Goal: Task Accomplishment & Management: Complete application form

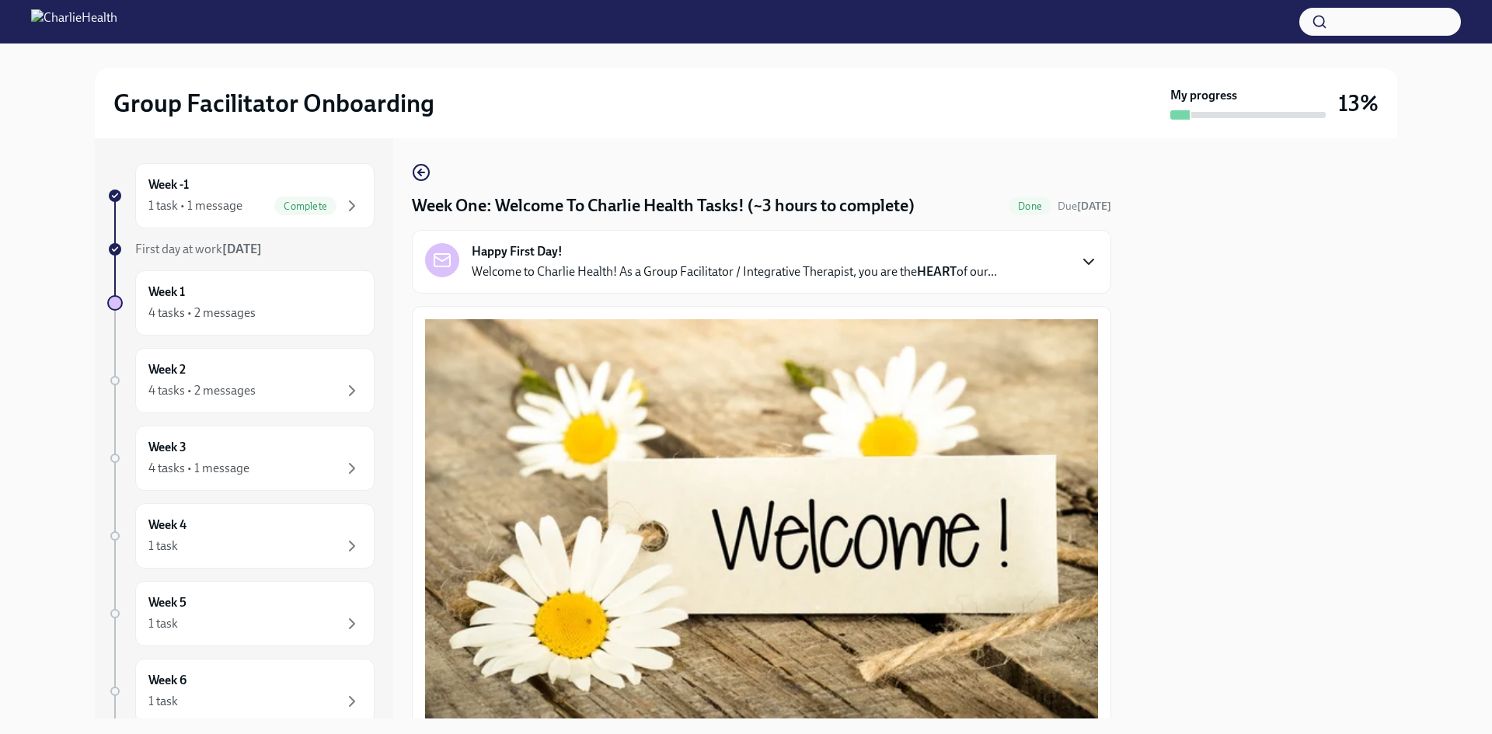
click at [1080, 252] on icon "button" at bounding box center [1088, 261] width 19 height 19
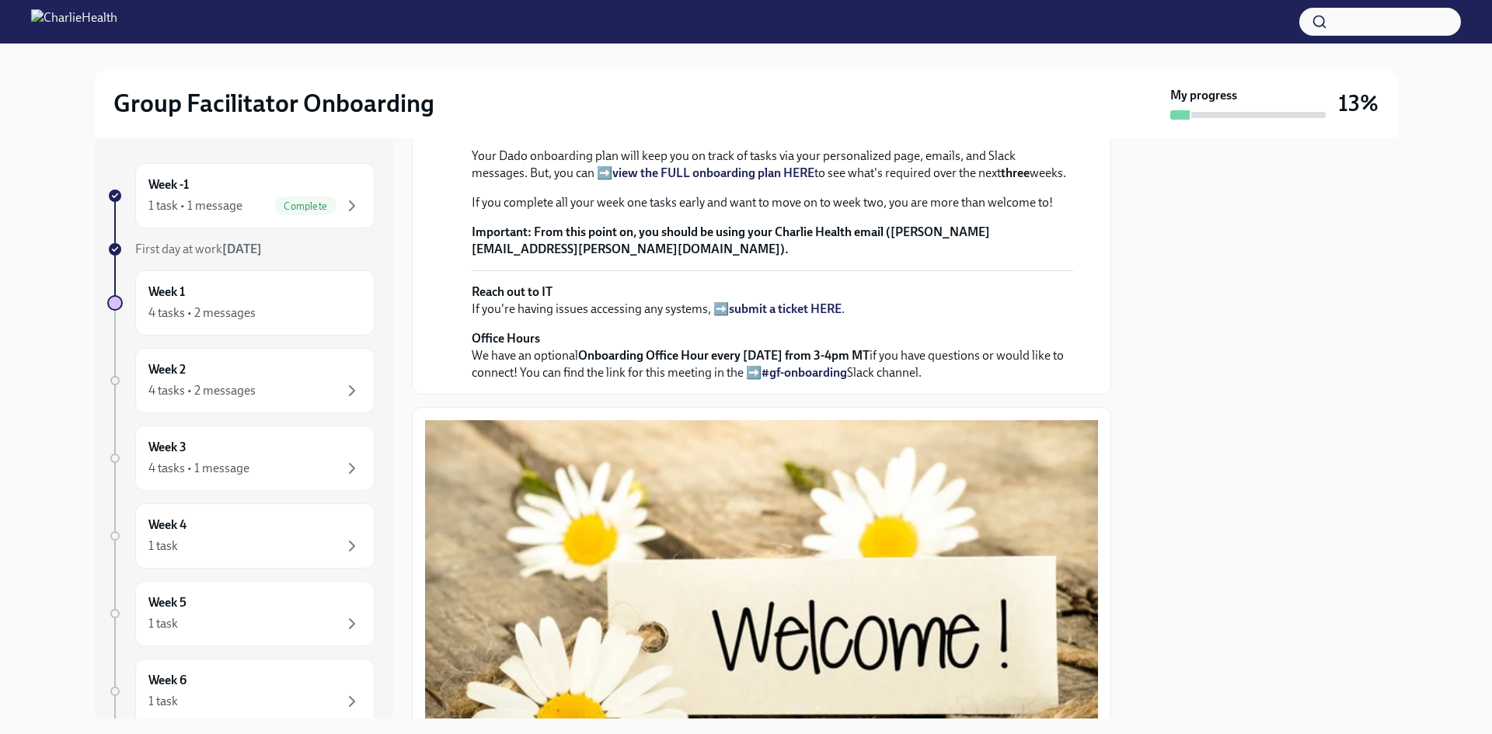
scroll to position [621, 0]
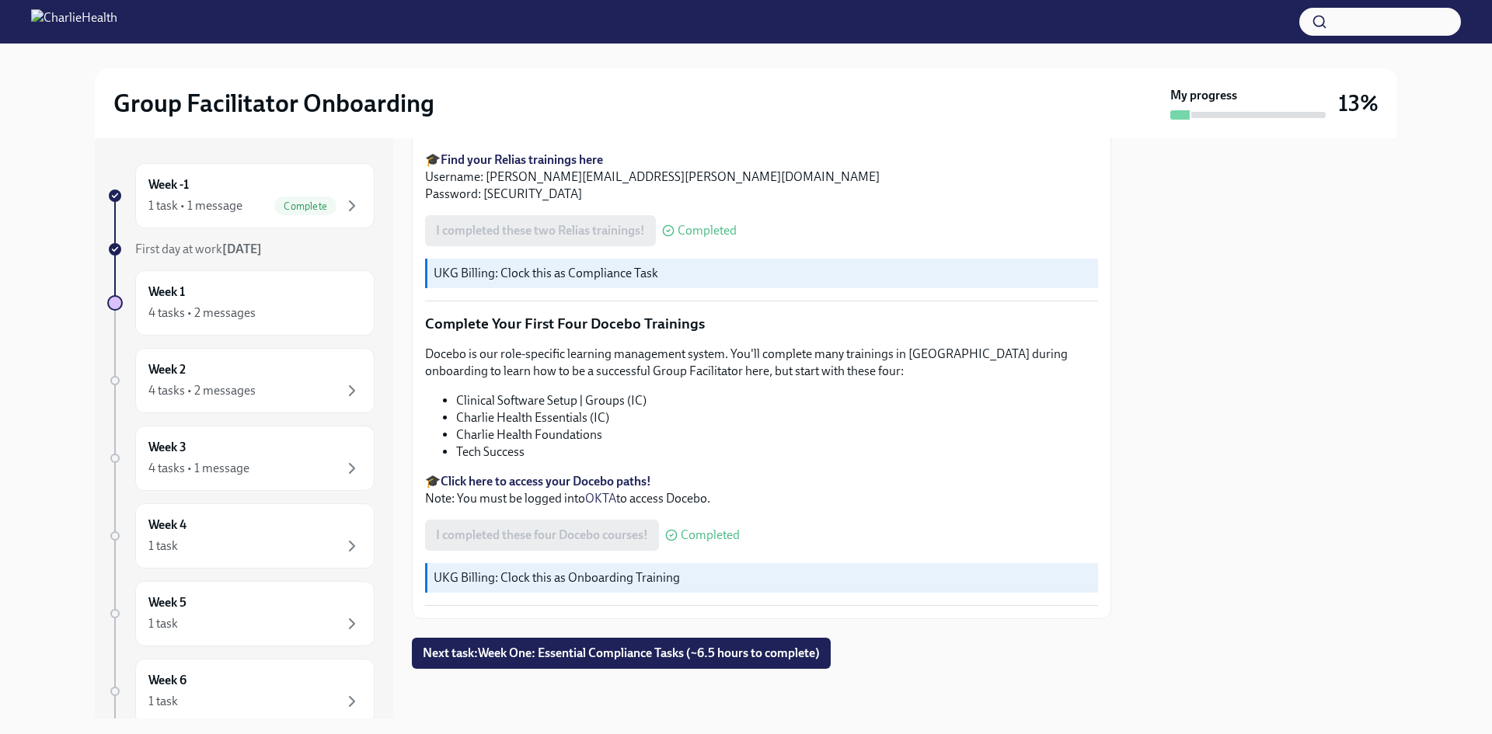
scroll to position [2748, 0]
click at [733, 657] on span "Next task : Week One: Essential Compliance Tasks (~6.5 hours to complete)" at bounding box center [621, 654] width 397 height 16
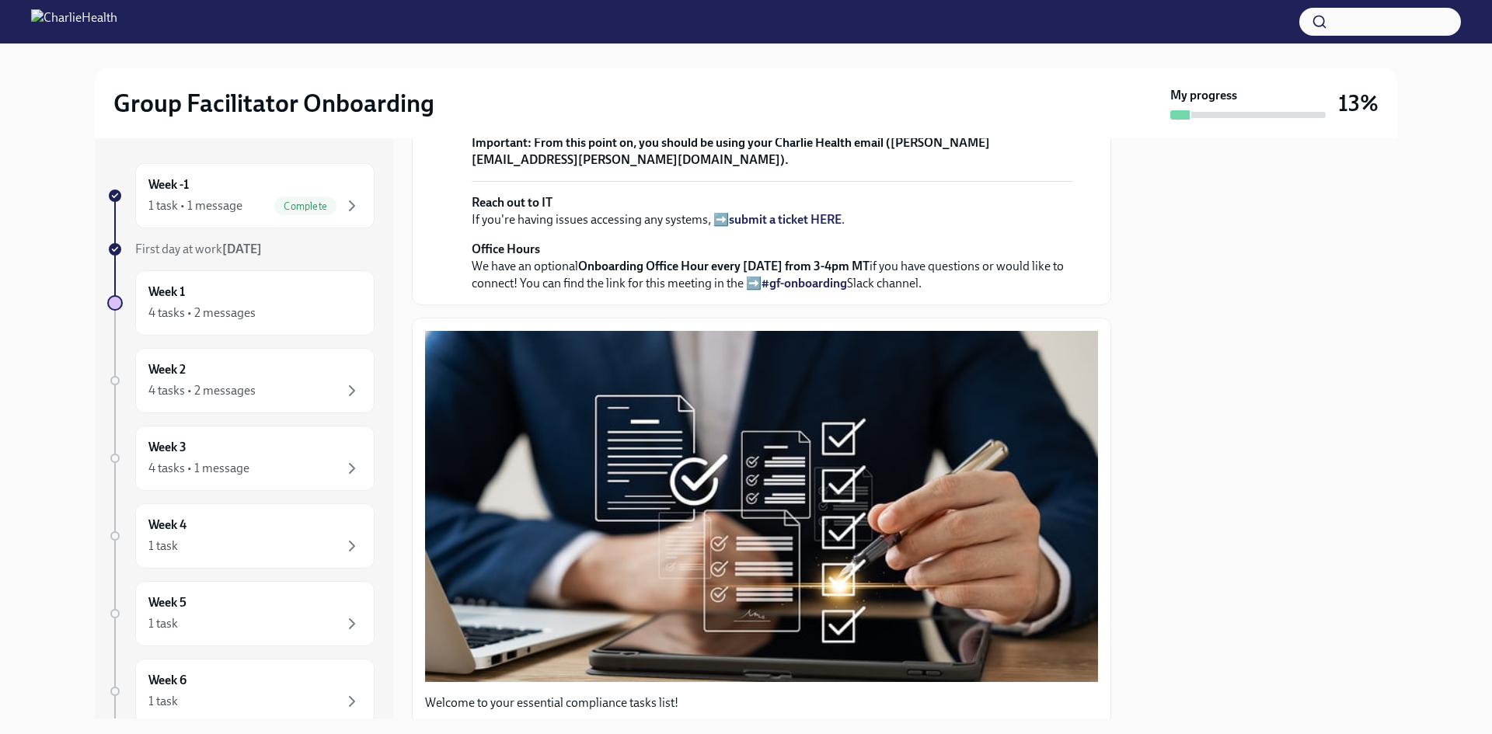
scroll to position [388, 0]
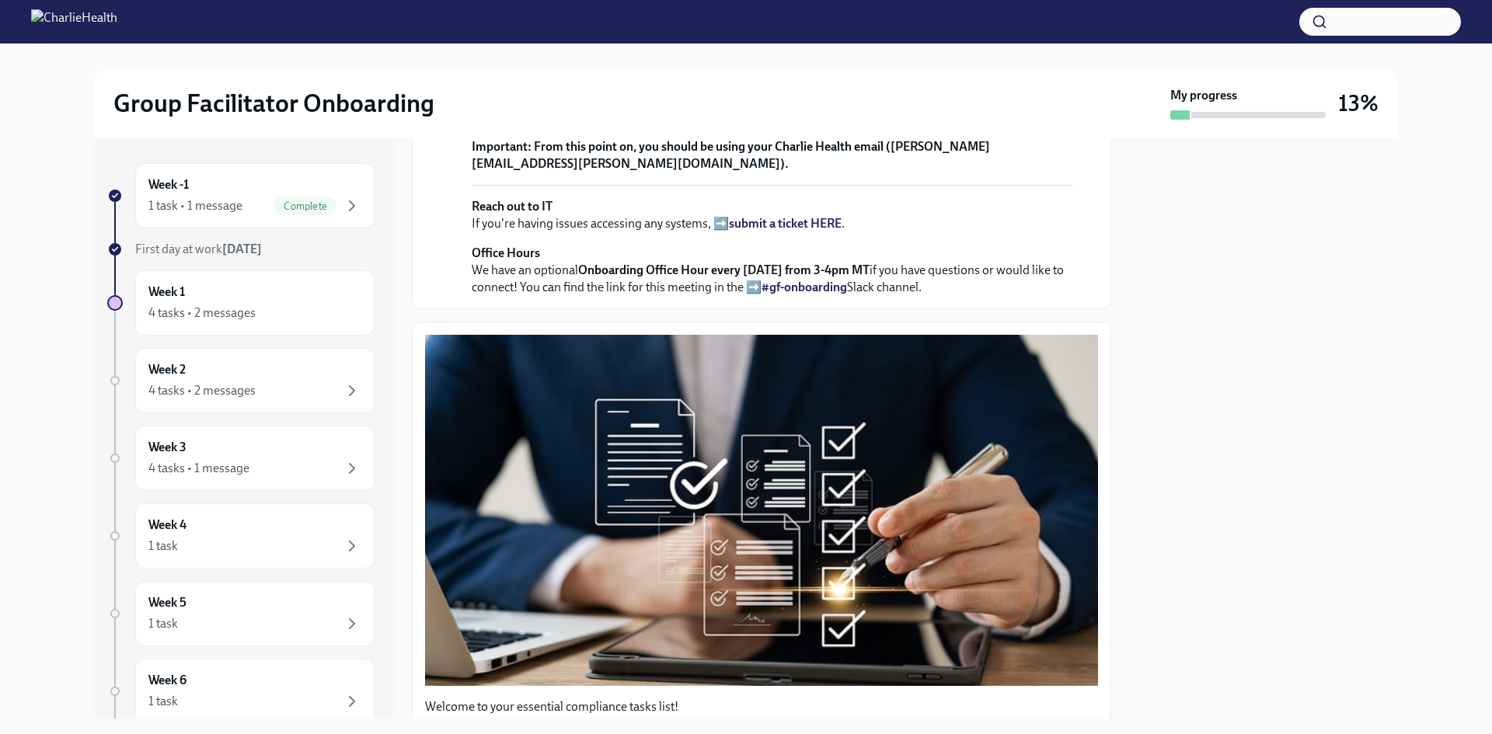
click at [795, 171] on strong "From this point on, you should be using your Charlie Health email ([PERSON_NAME…" at bounding box center [731, 155] width 518 height 32
click at [882, 96] on p "Your Dado onboarding plan will keep you on track of tasks via your personalized…" at bounding box center [772, 79] width 601 height 34
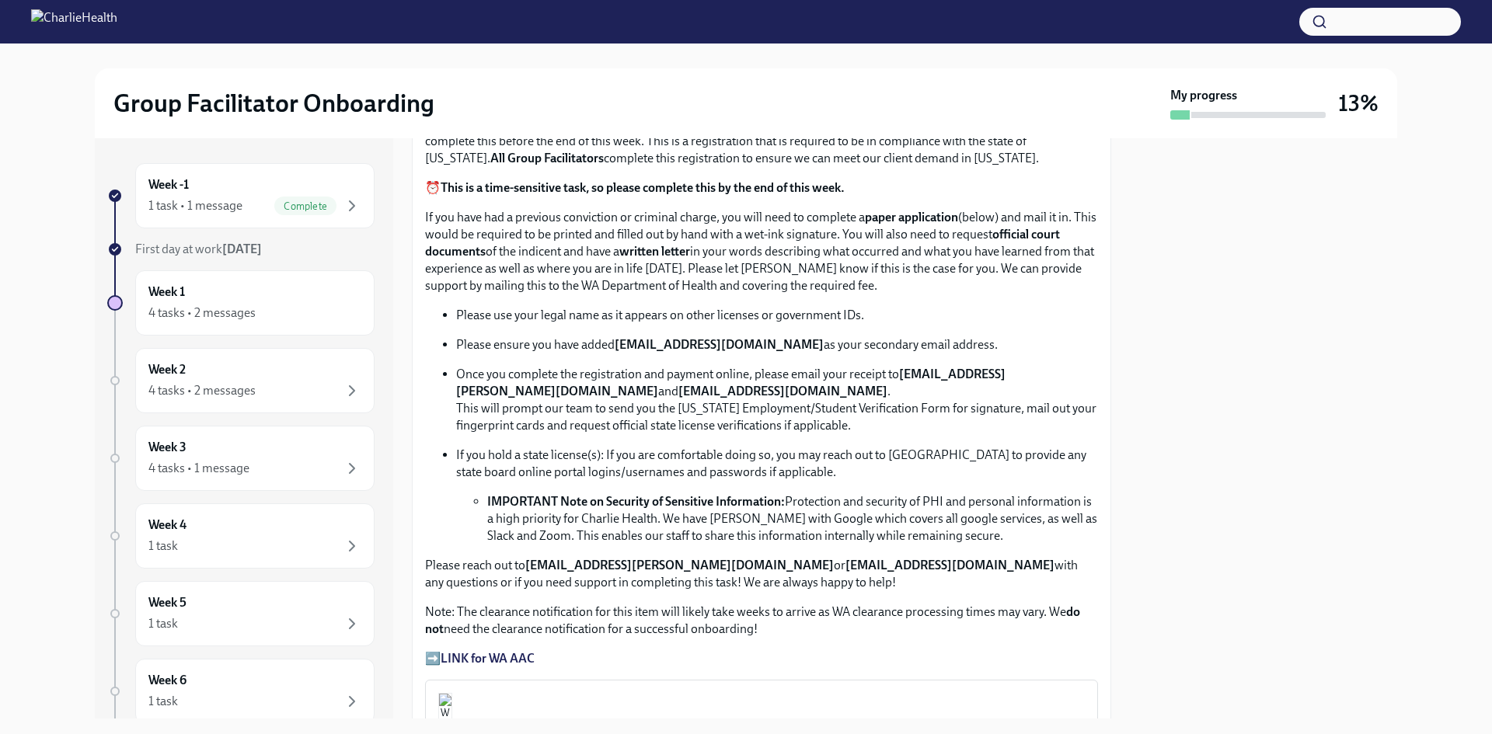
scroll to position [1165, 0]
click at [482, 101] on strong "Approx completion time: 20mins" at bounding box center [514, 93] width 178 height 15
click at [917, 544] on ul "Please use your legal name as it appears on other licenses or government IDs. P…" at bounding box center [761, 425] width 673 height 238
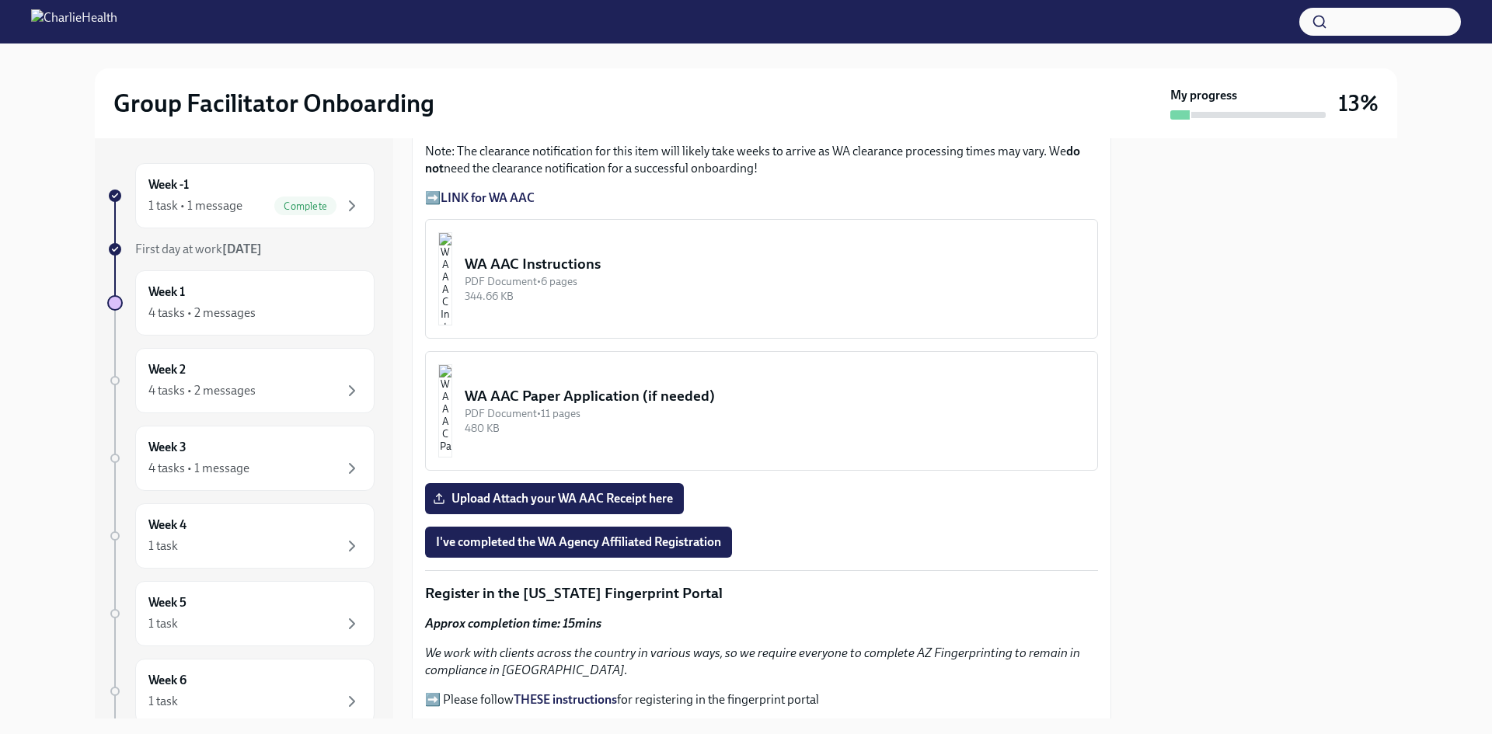
scroll to position [1631, 0]
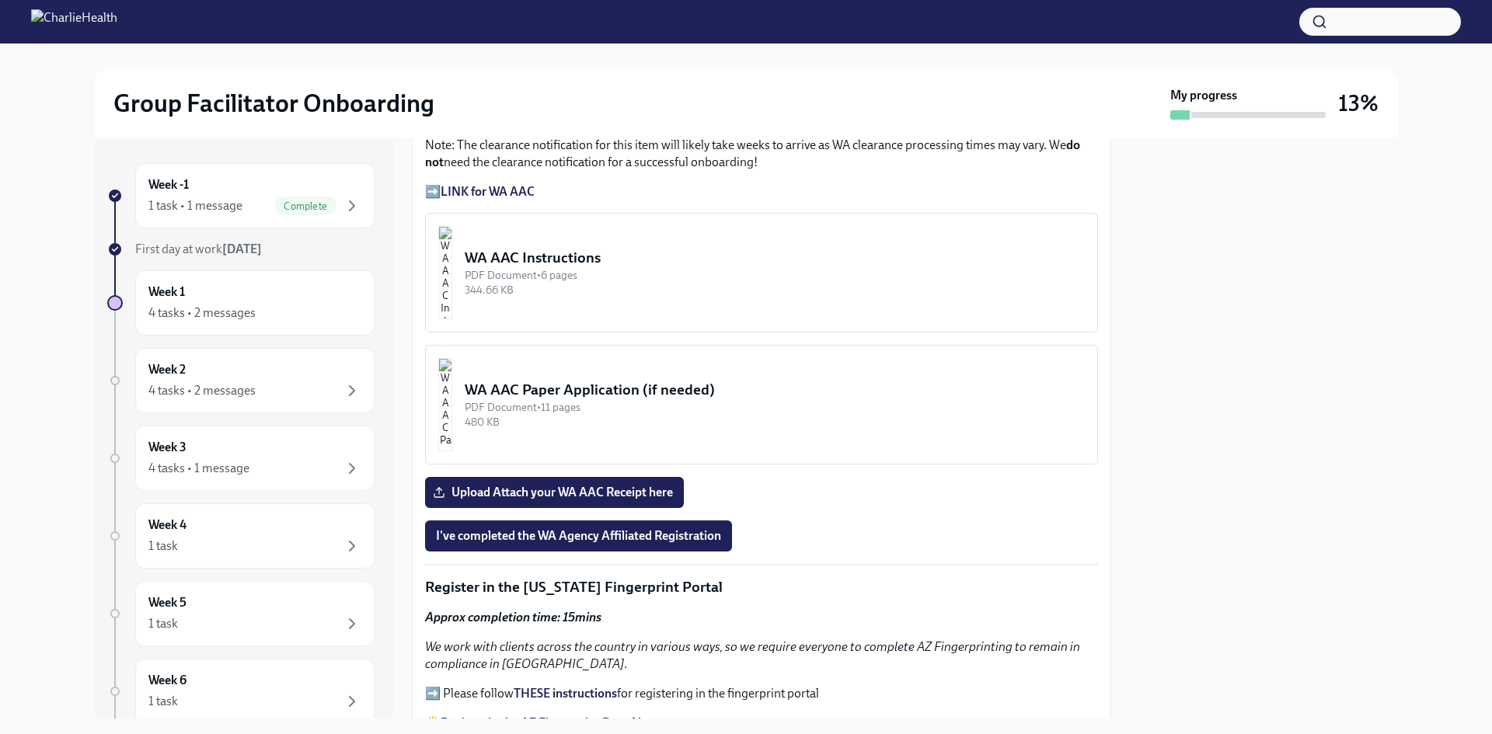
click at [666, 268] on div "WA AAC Instructions" at bounding box center [775, 258] width 620 height 20
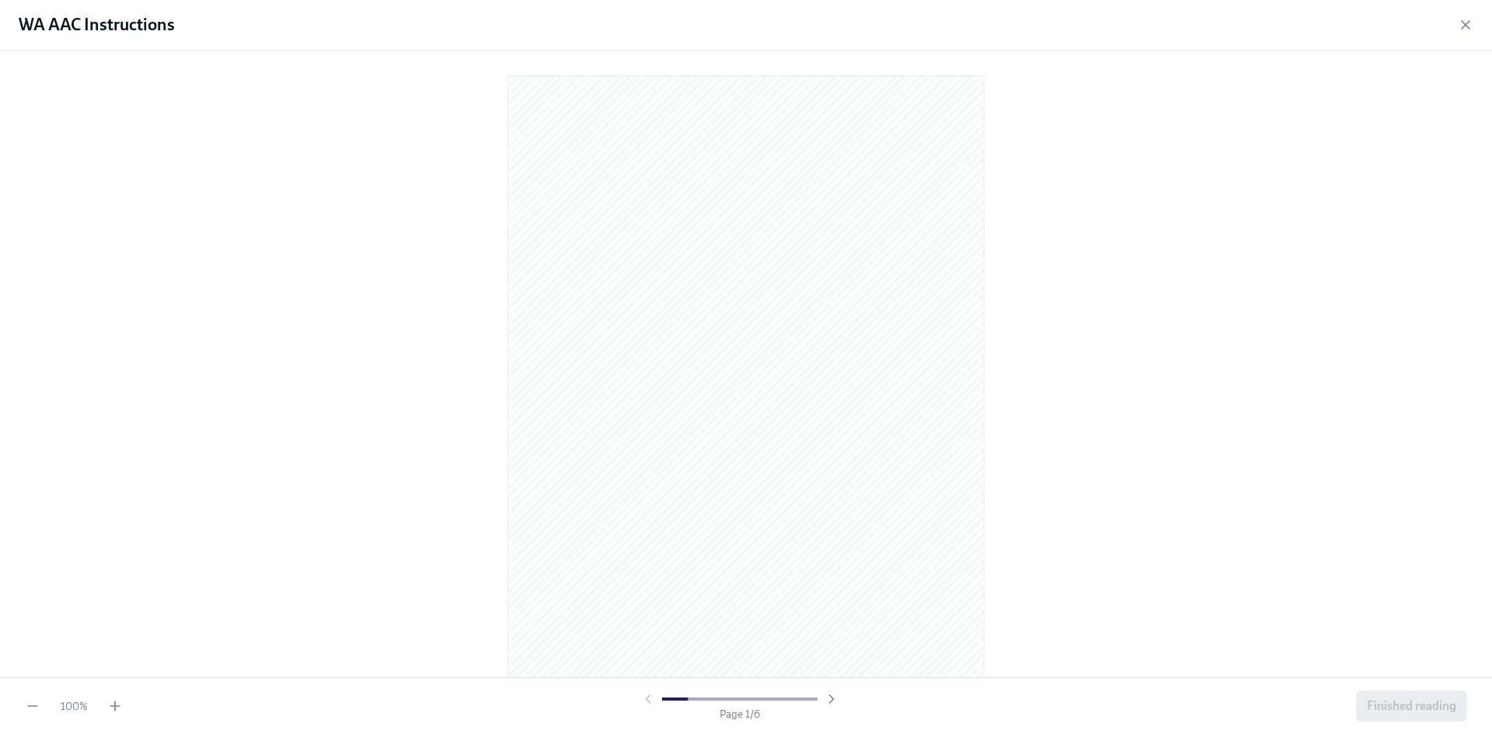
drag, startPoint x: 828, startPoint y: 702, endPoint x: 970, endPoint y: 704, distance: 142.2
click at [970, 704] on div "Page 1 / 6" at bounding box center [739, 706] width 1220 height 30
click at [830, 701] on icon "button" at bounding box center [831, 699] width 4 height 8
click at [837, 703] on icon "button" at bounding box center [831, 699] width 16 height 16
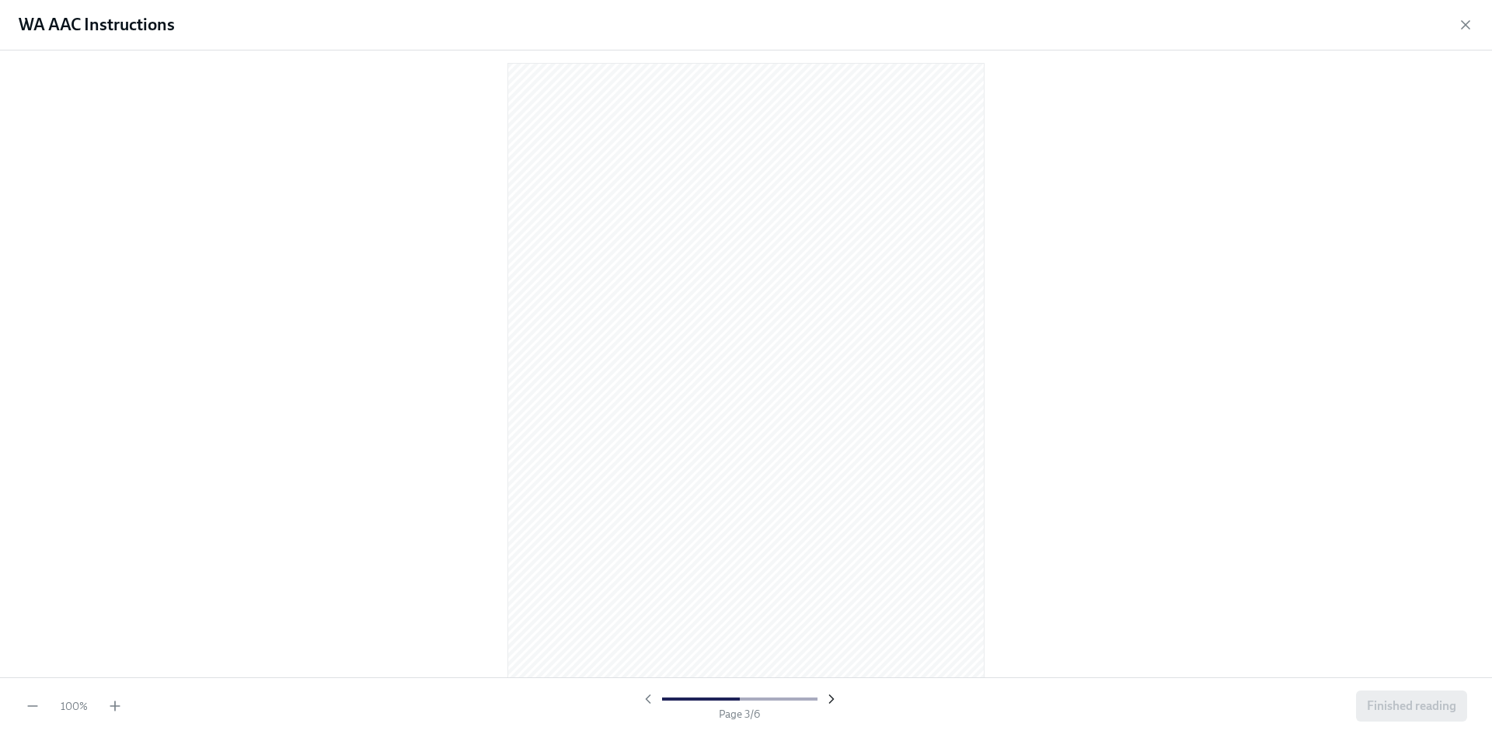
scroll to position [642, 0]
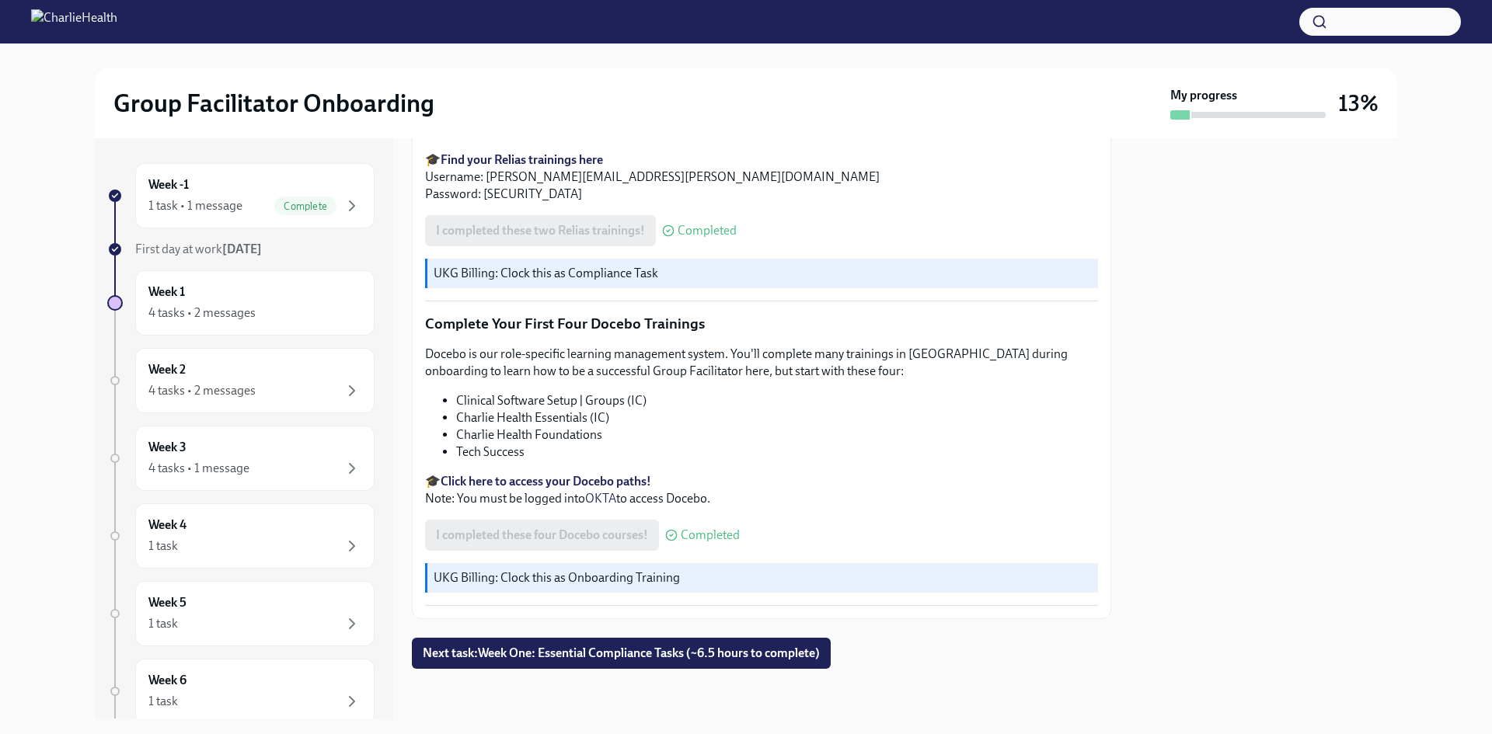
scroll to position [2748, 0]
click at [313, 300] on div "Week 1 4 tasks • 2 messages" at bounding box center [254, 303] width 213 height 39
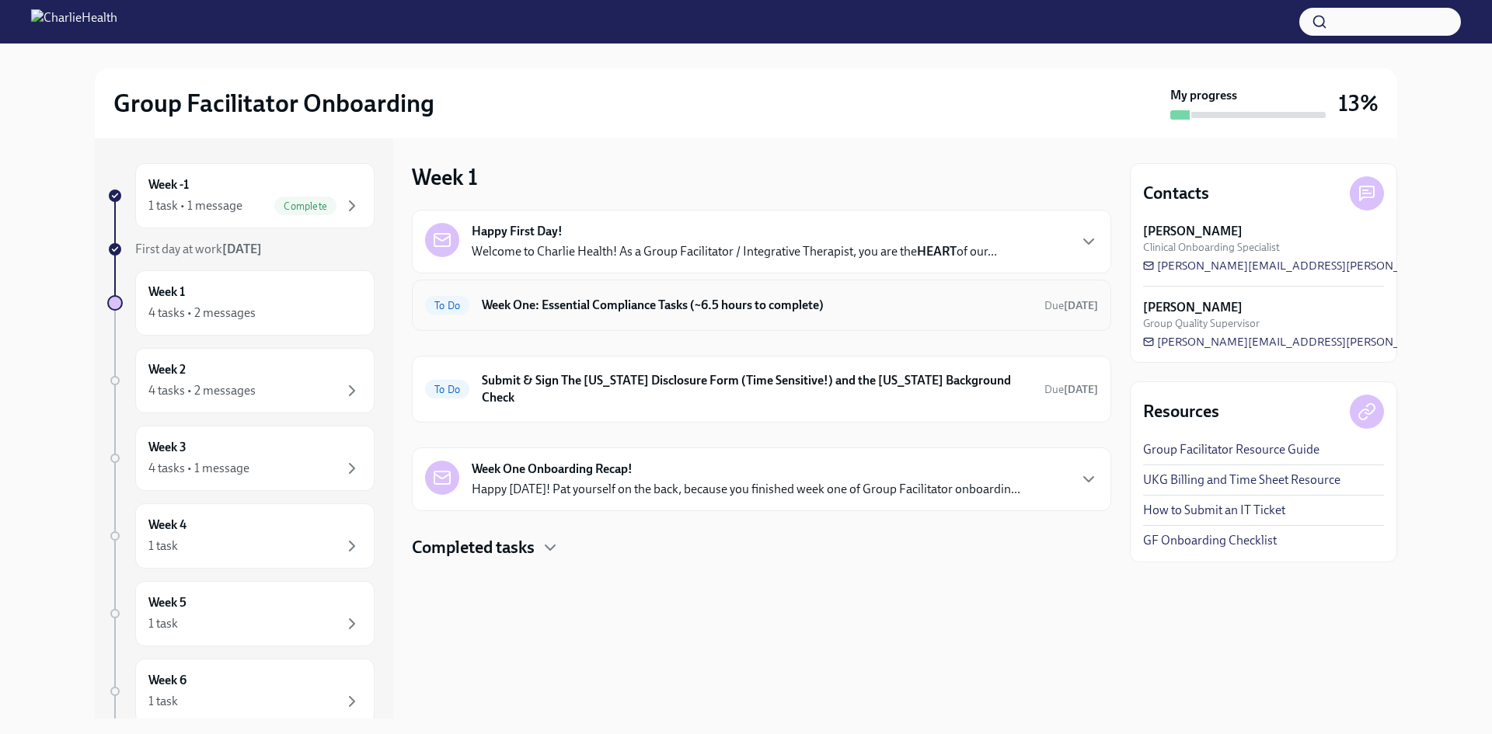
click at [719, 323] on div "To Do Week One: Essential Compliance Tasks (~6.5 hours to complete) Due [DATE]" at bounding box center [761, 305] width 699 height 51
click at [703, 294] on div "To Do Week One: Essential Compliance Tasks (~6.5 hours to complete) Due [DATE]" at bounding box center [761, 305] width 673 height 25
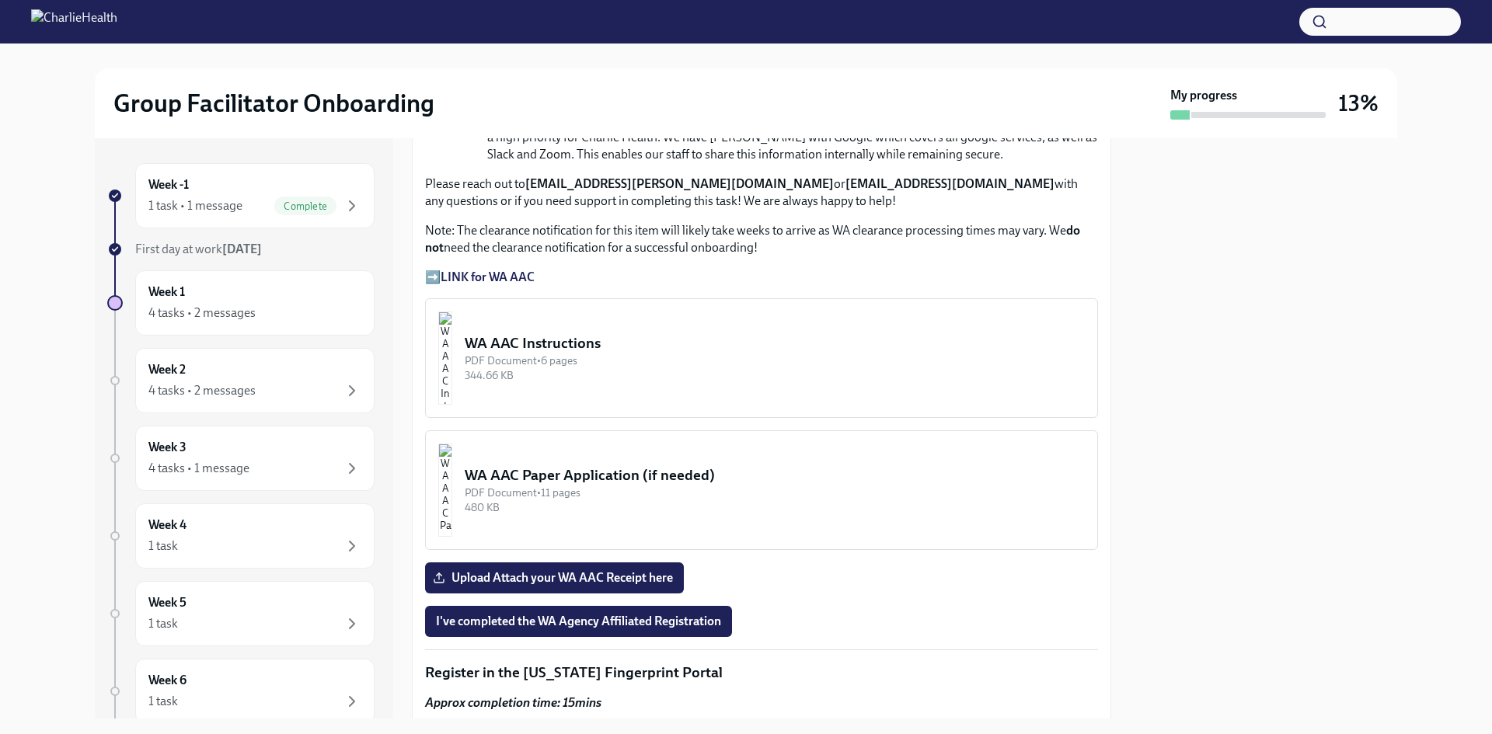
scroll to position [1165, 0]
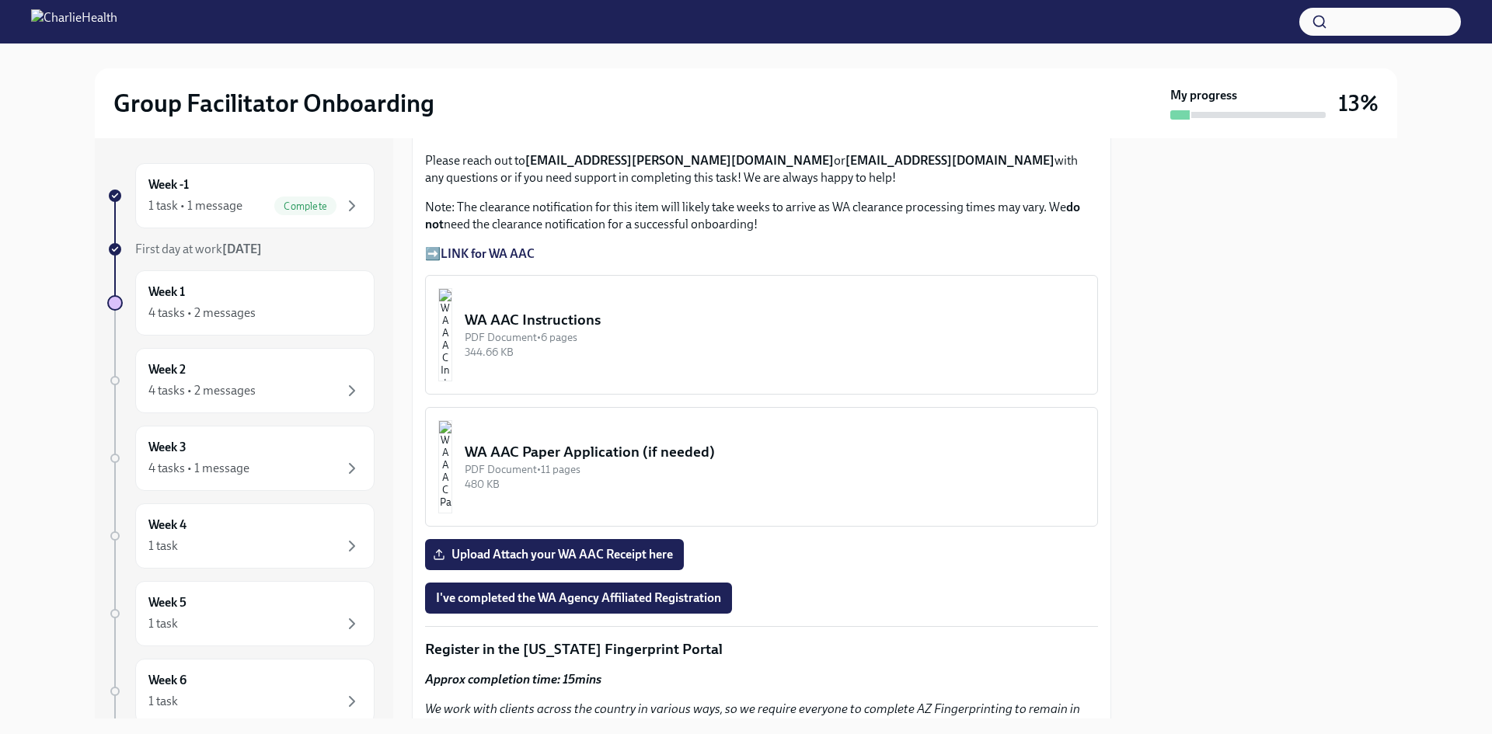
drag, startPoint x: 605, startPoint y: 305, endPoint x: 1020, endPoint y: 566, distance: 490.5
click at [1020, 566] on div "Welcome to your essential compliance tasks list! Offering virtual mental health…" at bounding box center [761, 618] width 673 height 2928
drag, startPoint x: 848, startPoint y: 357, endPoint x: 1033, endPoint y: 470, distance: 217.2
click at [1032, 472] on div "Welcome to your essential compliance tasks list! Offering virtual mental health…" at bounding box center [761, 618] width 673 height 2928
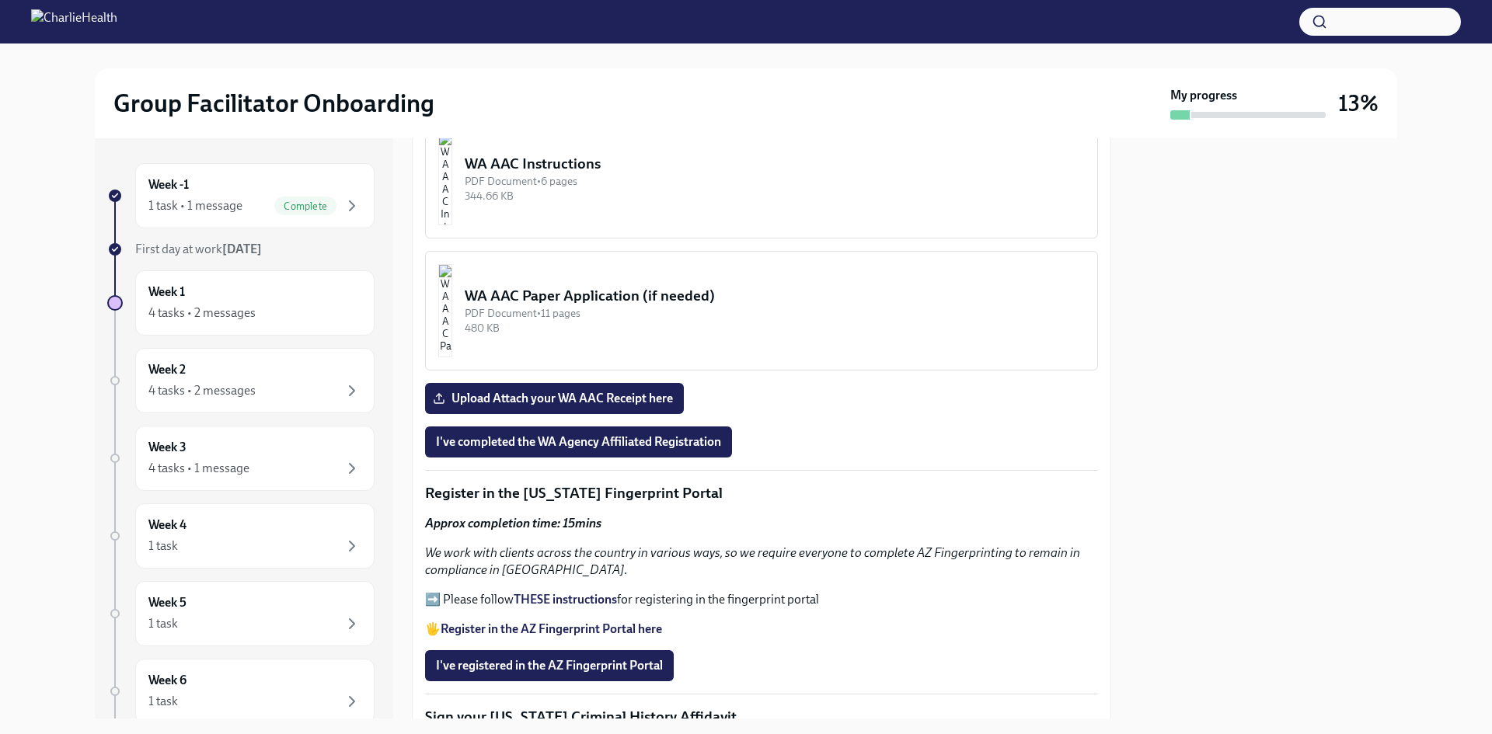
scroll to position [1321, 0]
click at [661, 155] on div "WA AAC Instructions" at bounding box center [775, 165] width 620 height 20
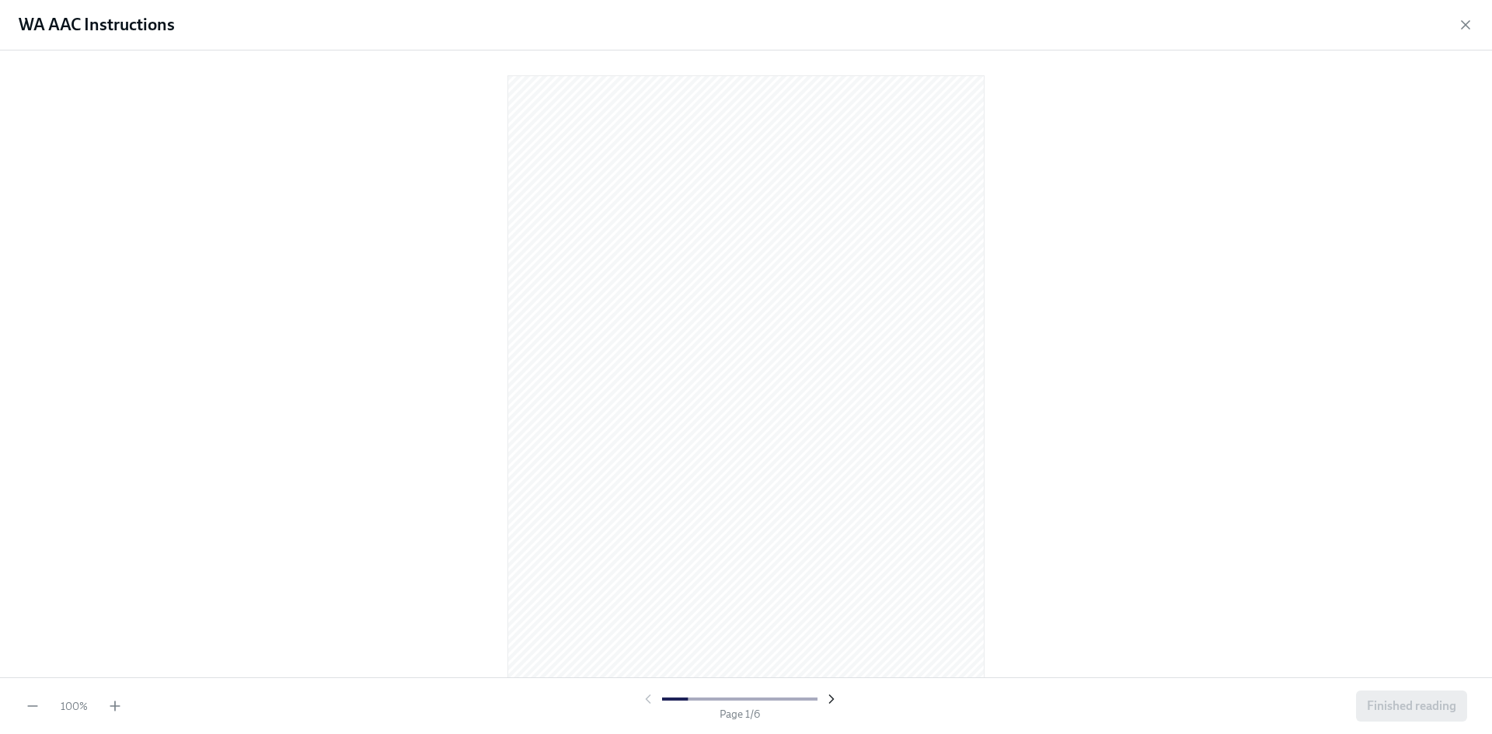
click at [830, 691] on icon "button" at bounding box center [831, 699] width 16 height 16
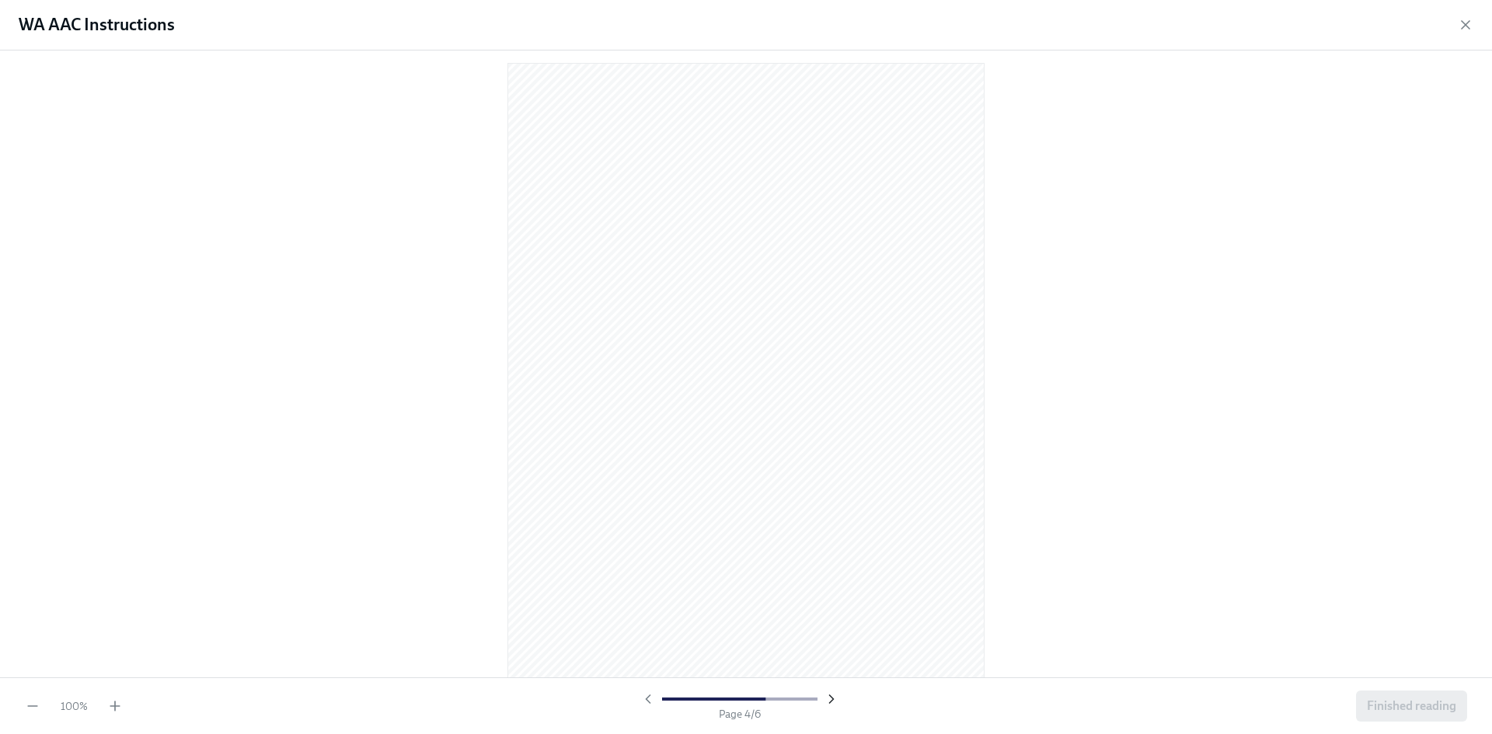
click at [830, 691] on div at bounding box center [739, 699] width 199 height 16
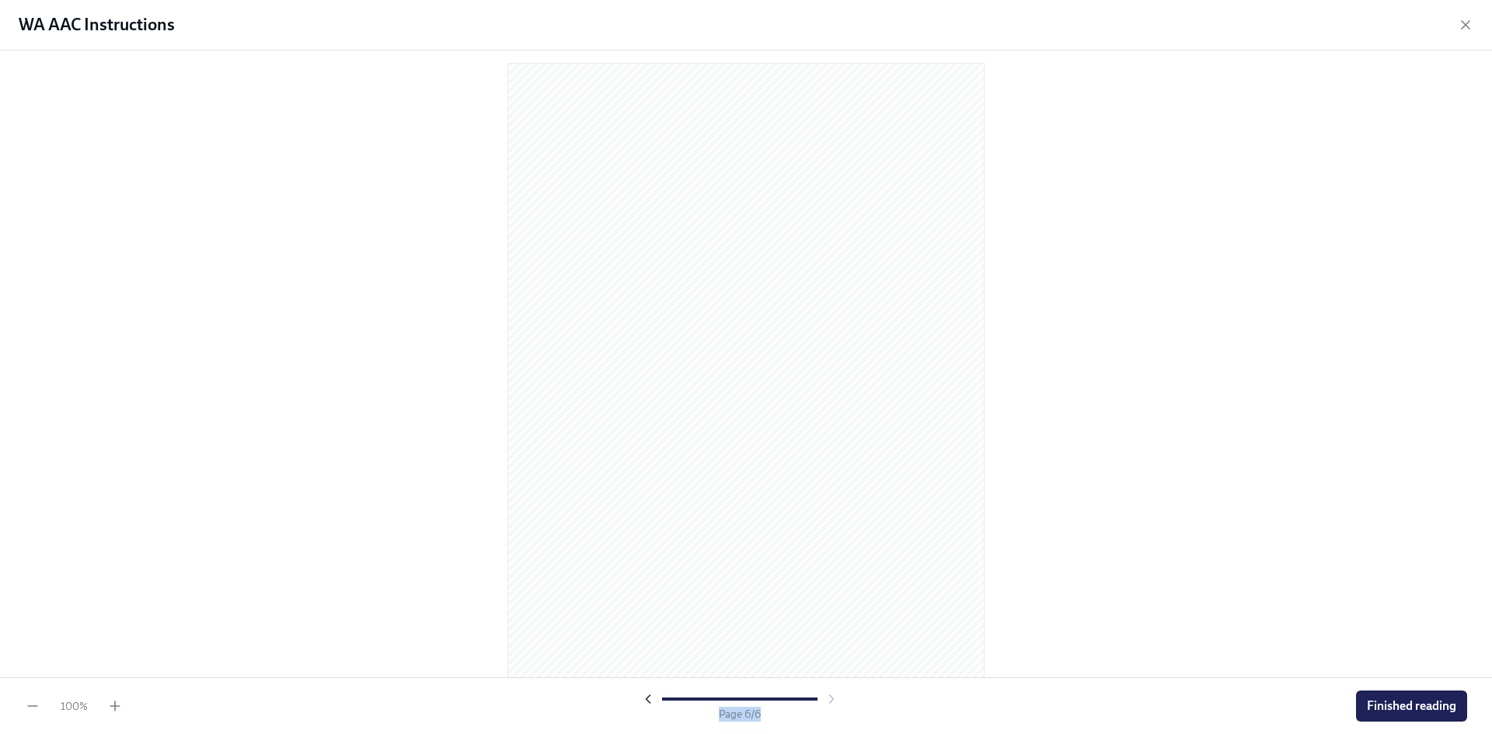
click at [653, 699] on icon "button" at bounding box center [648, 699] width 16 height 16
click at [642, 695] on icon "button" at bounding box center [648, 699] width 16 height 16
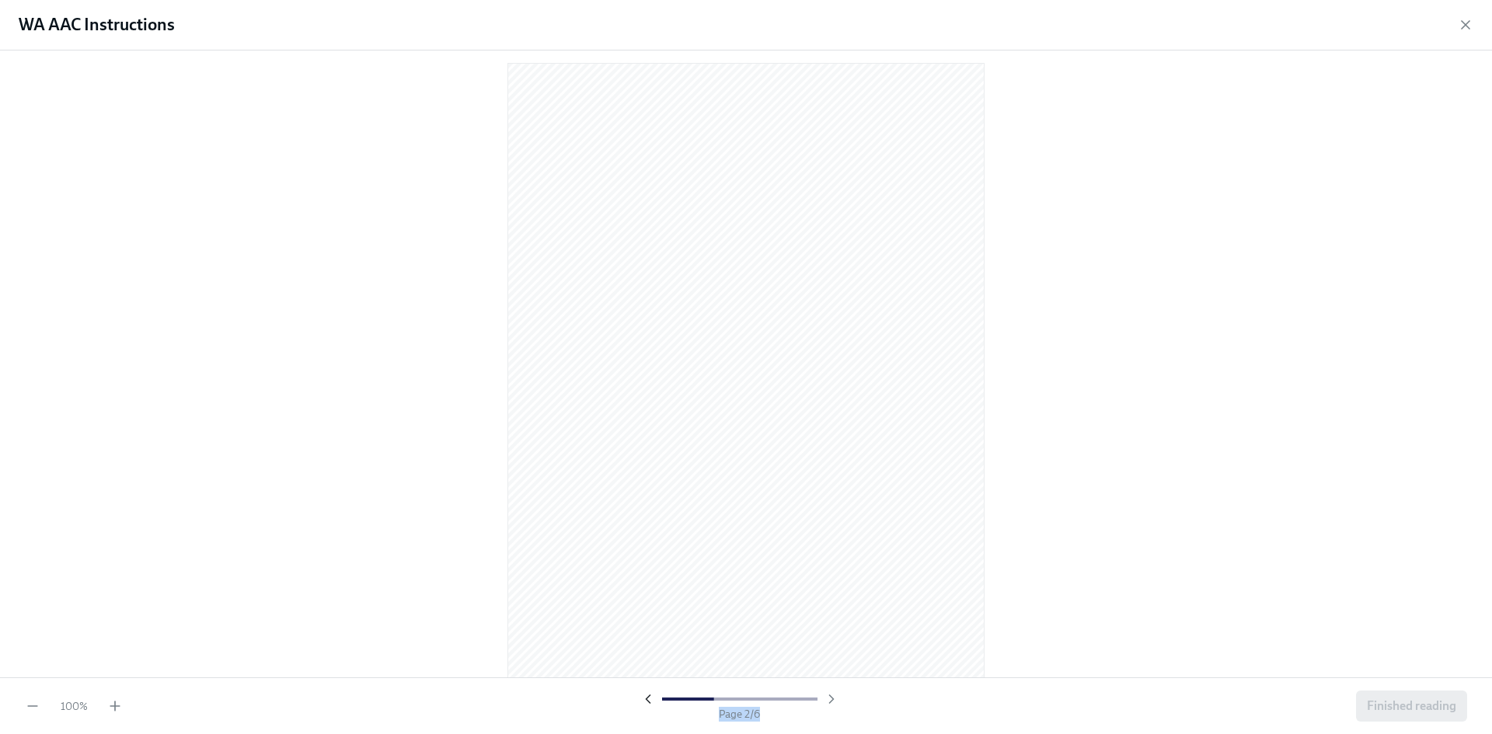
scroll to position [1271, 0]
click at [650, 693] on icon "button" at bounding box center [648, 699] width 16 height 16
click at [833, 694] on icon "button" at bounding box center [831, 699] width 16 height 16
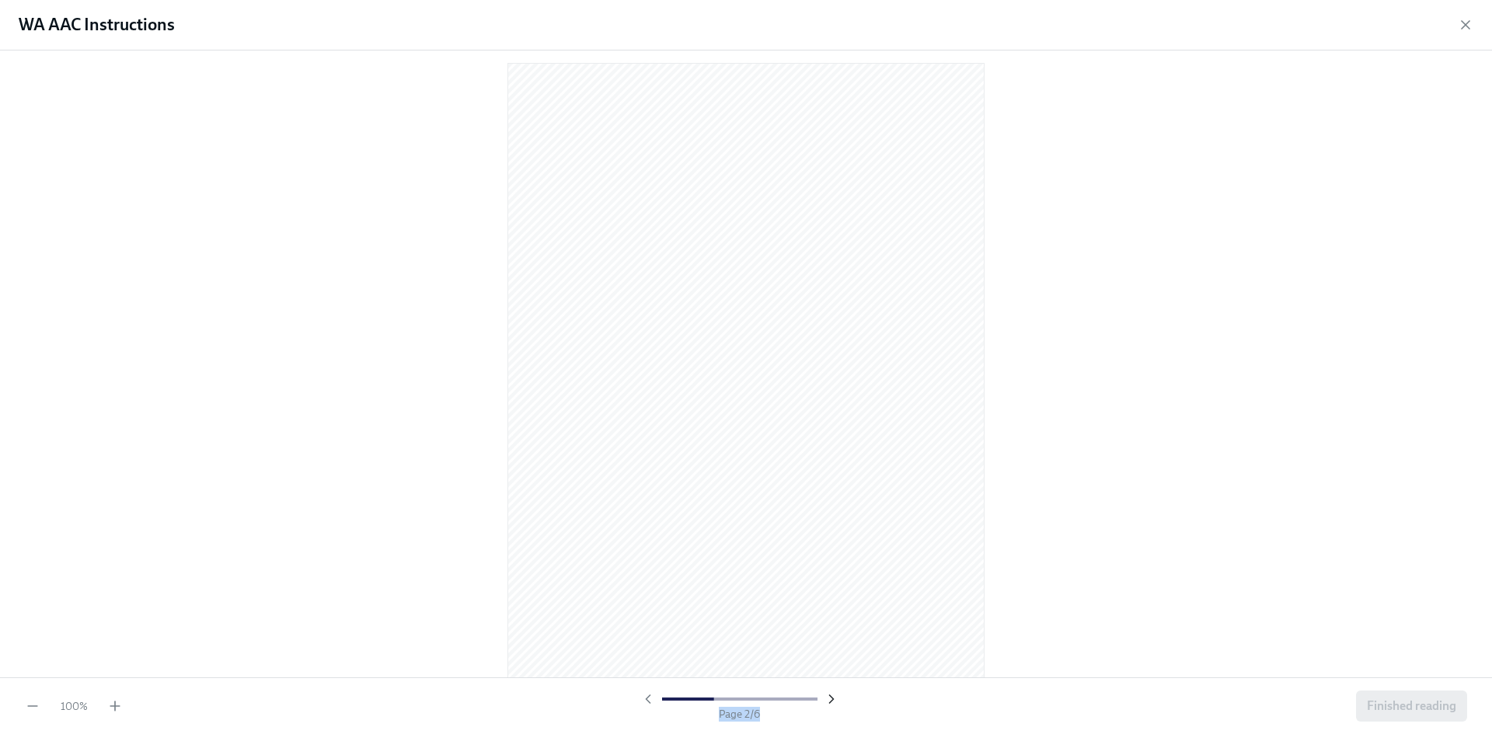
click at [834, 694] on icon "button" at bounding box center [831, 699] width 16 height 16
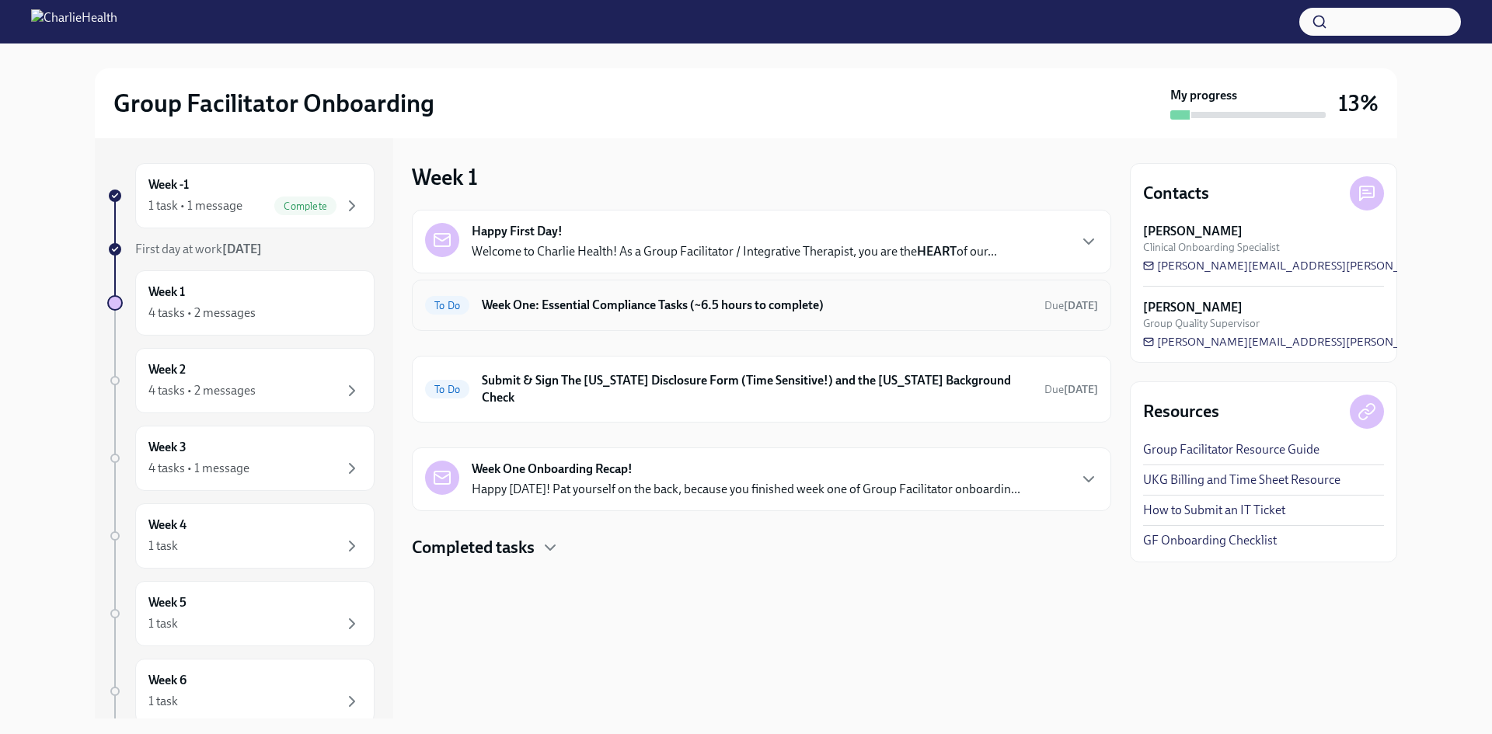
click at [702, 291] on div "To Do Week One: Essential Compliance Tasks (~6.5 hours to complete) Due [DATE]" at bounding box center [761, 305] width 699 height 51
click at [713, 324] on div "To Do Week One: Essential Compliance Tasks (~6.5 hours to complete) Due [DATE]" at bounding box center [761, 305] width 699 height 51
click at [713, 317] on div "To Do Week One: Essential Compliance Tasks (~6.5 hours to complete) Due [DATE]" at bounding box center [761, 305] width 673 height 25
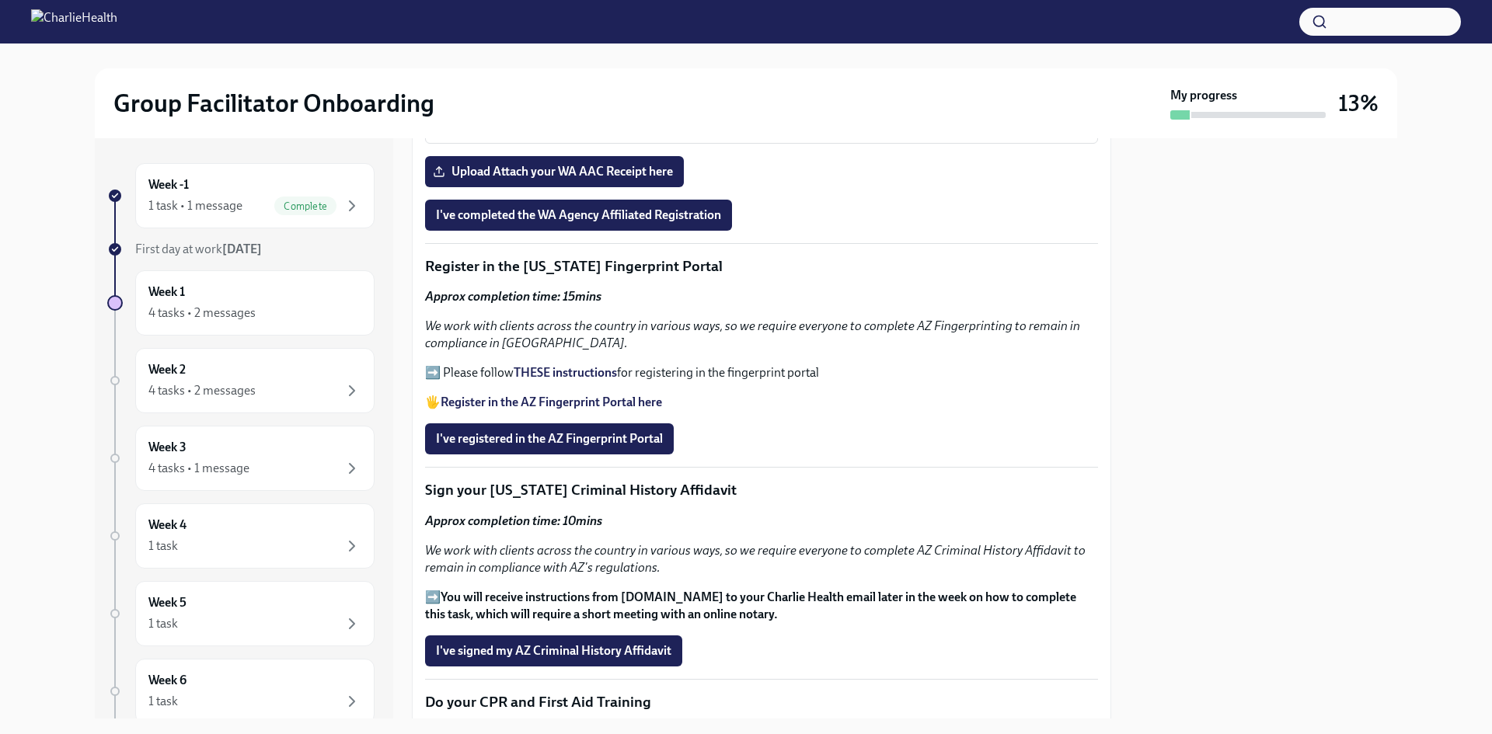
scroll to position [1554, 0]
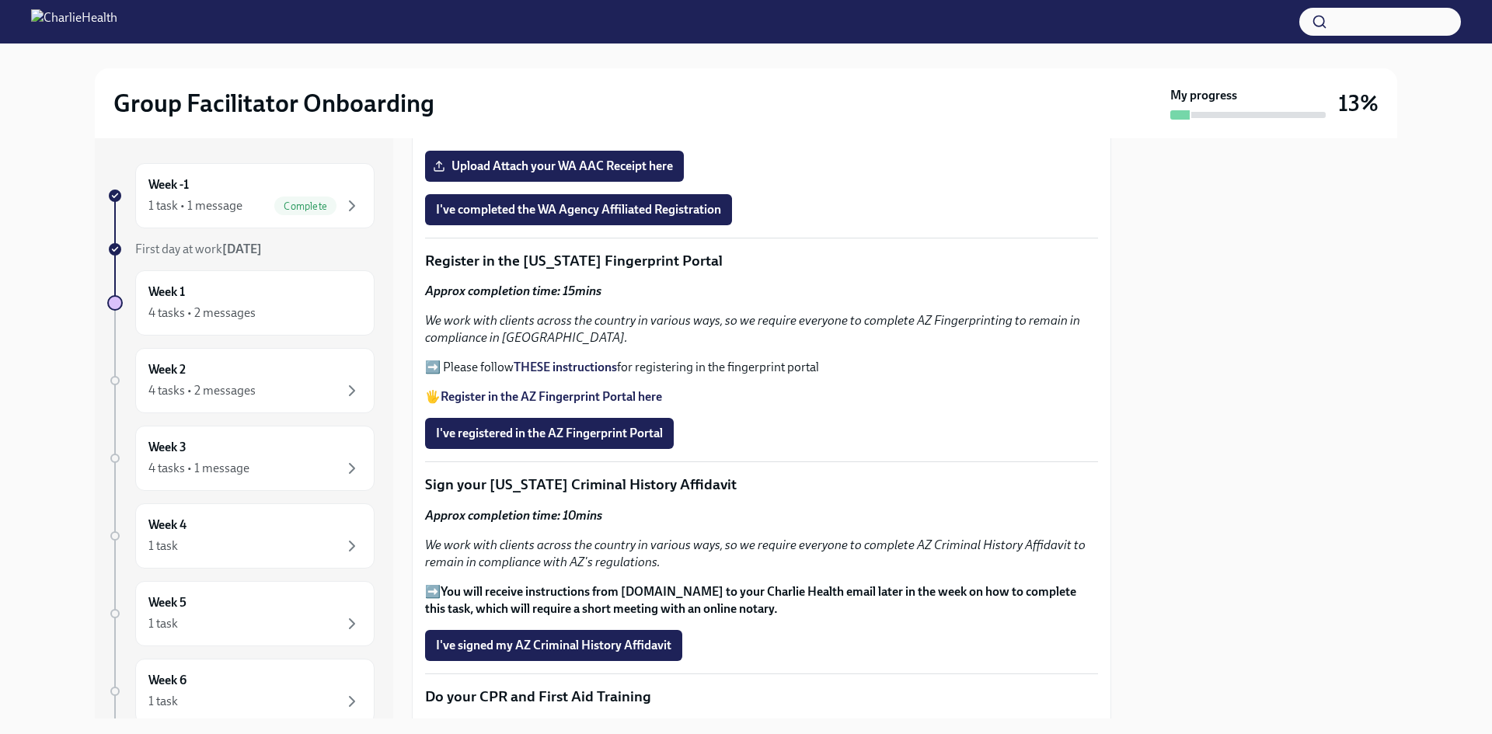
click at [524, 276] on div "Welcome to your essential compliance tasks list! Offering virtual mental health…" at bounding box center [761, 230] width 673 height 2928
click at [576, 364] on strong "THESE instructions" at bounding box center [564, 367] width 103 height 15
click at [592, 391] on strong "Register in the AZ Fingerprint Portal here" at bounding box center [550, 396] width 221 height 15
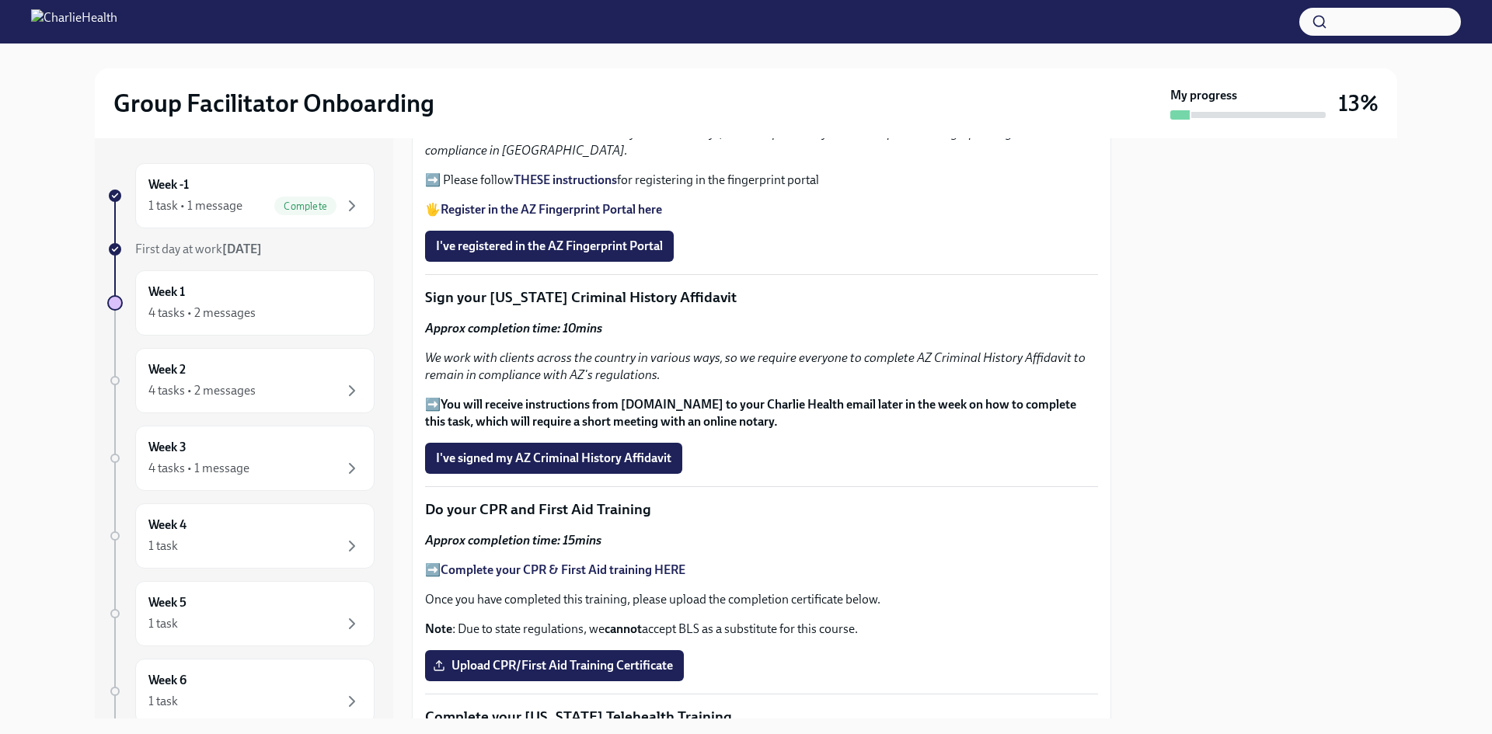
scroll to position [1787, 0]
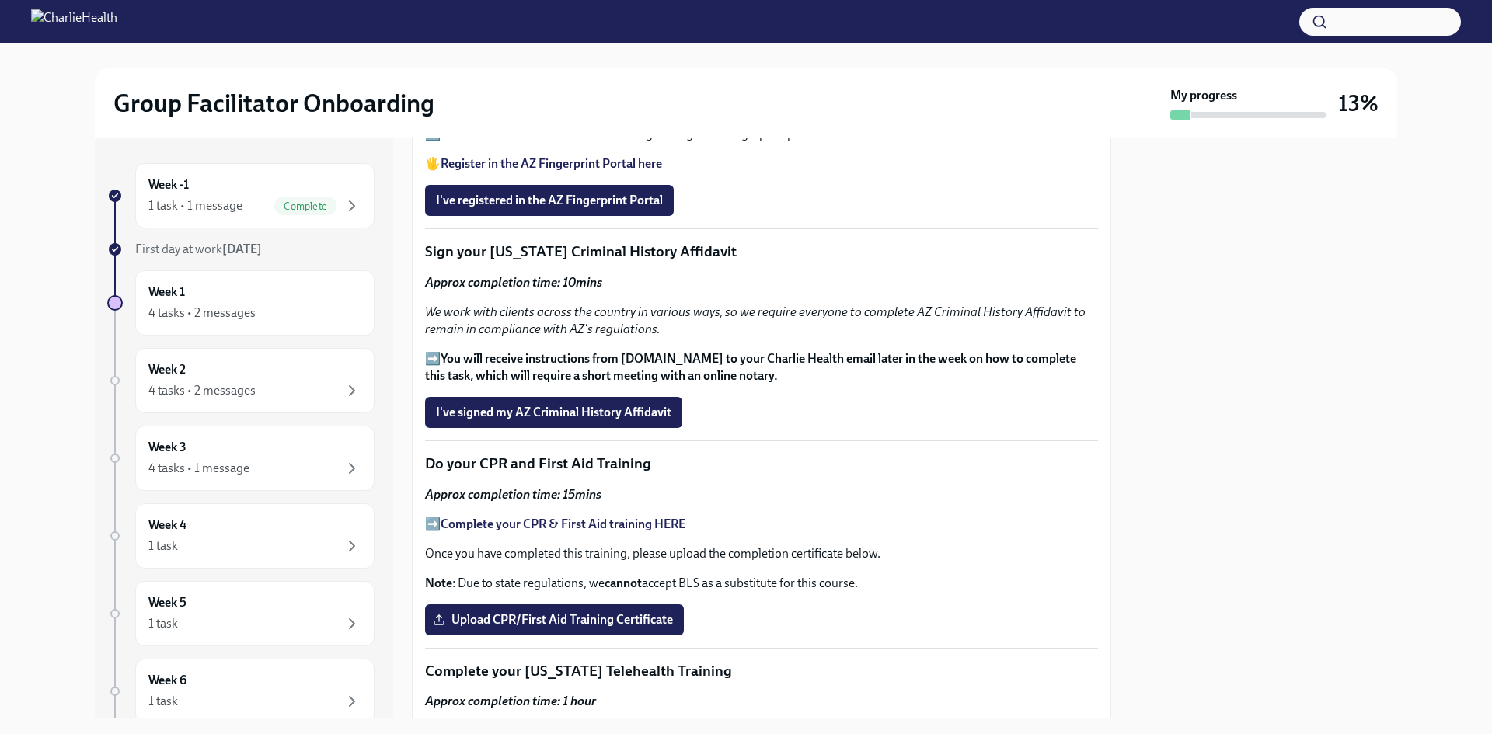
click at [865, 256] on p "Sign your [US_STATE] Criminal History Affidavit" at bounding box center [761, 252] width 673 height 20
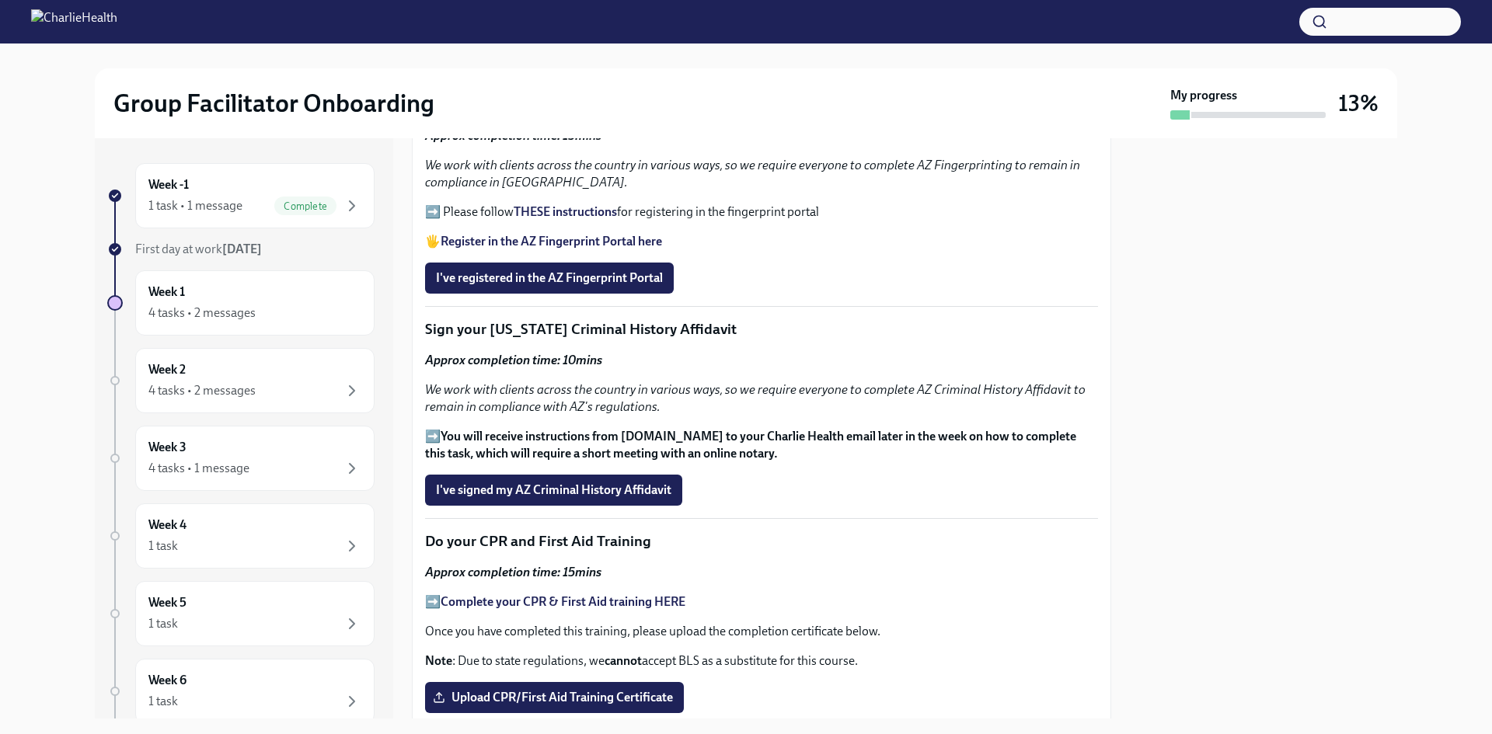
click at [585, 207] on strong "THESE instructions" at bounding box center [564, 211] width 103 height 15
click at [585, 597] on strong "Complete your CPR & First Aid training HERE" at bounding box center [562, 601] width 245 height 15
click at [642, 653] on strong "cannot" at bounding box center [622, 660] width 37 height 15
click at [745, 653] on p "Note : Due to state regulations, we cannot accept BLS as a substitute for this …" at bounding box center [761, 661] width 673 height 17
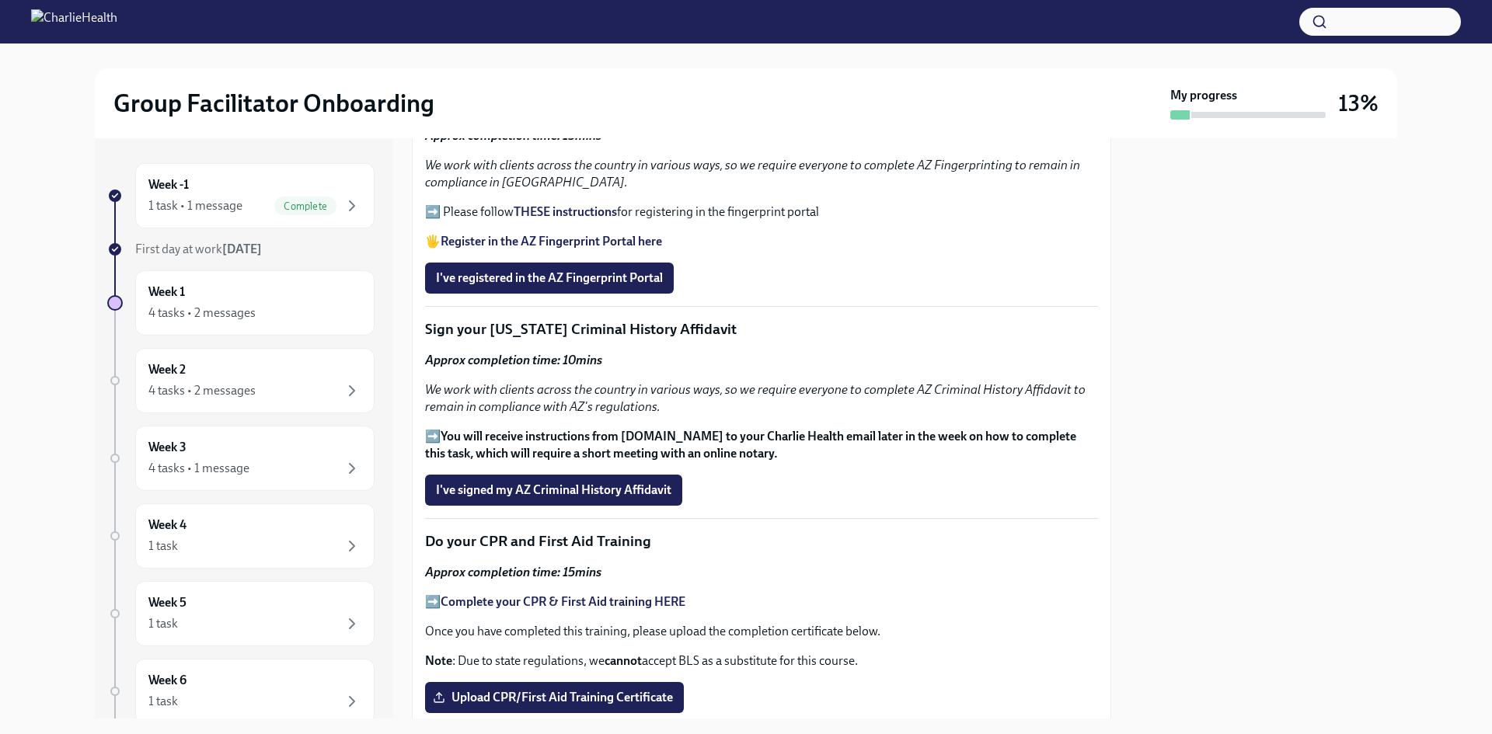
scroll to position [1787, 0]
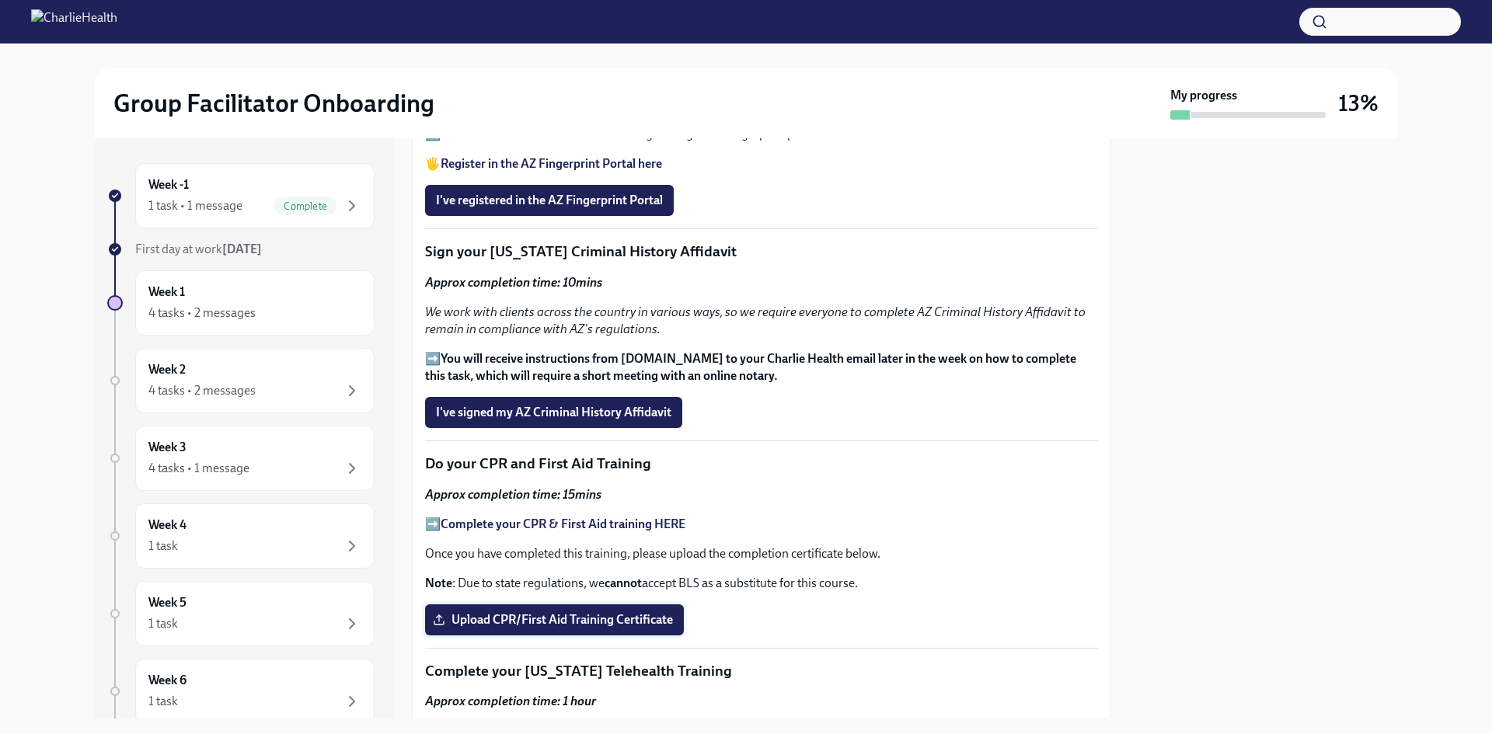
click at [579, 612] on span "Upload CPR/First Aid Training Certificate" at bounding box center [554, 620] width 237 height 16
click at [0, 0] on input "Upload CPR/First Aid Training Certificate" at bounding box center [0, 0] width 0 height 0
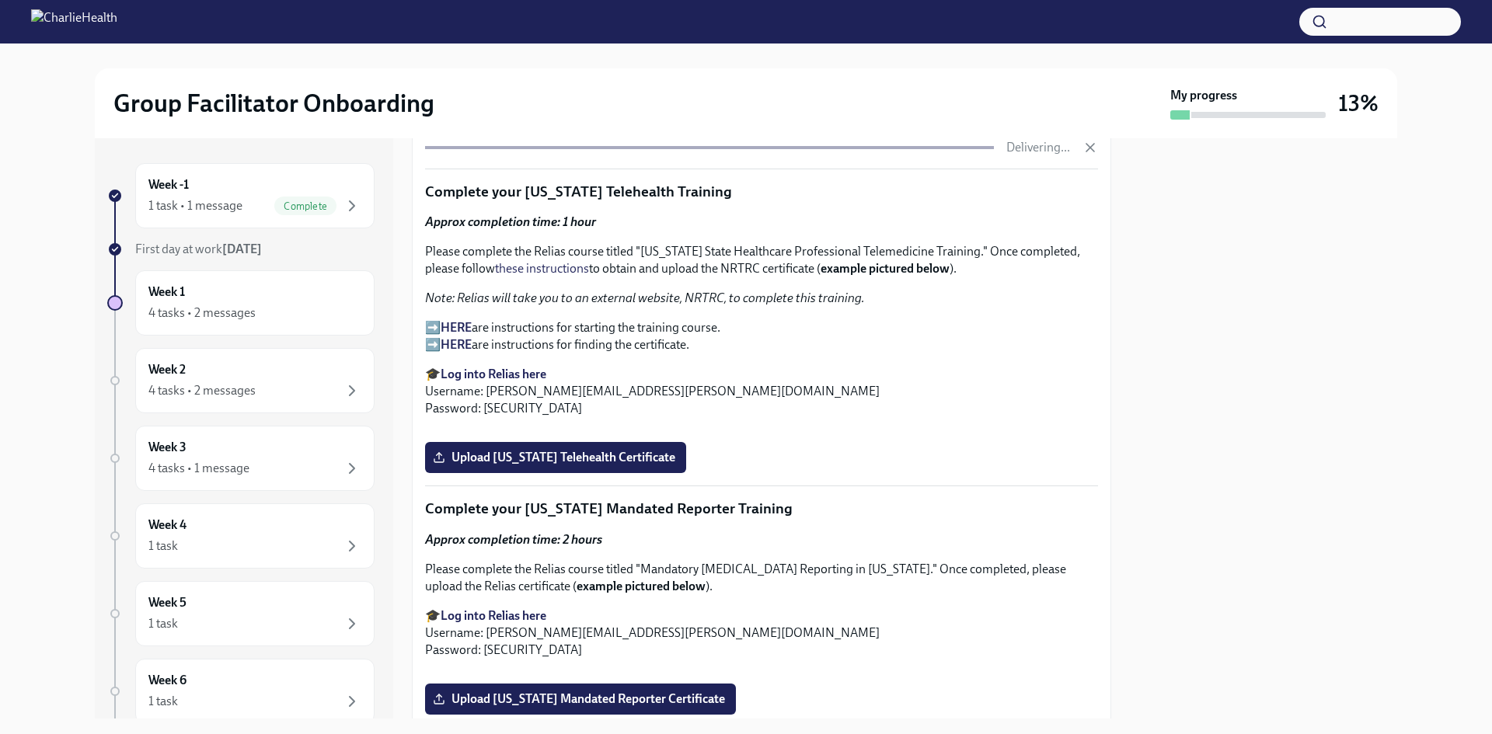
scroll to position [2253, 0]
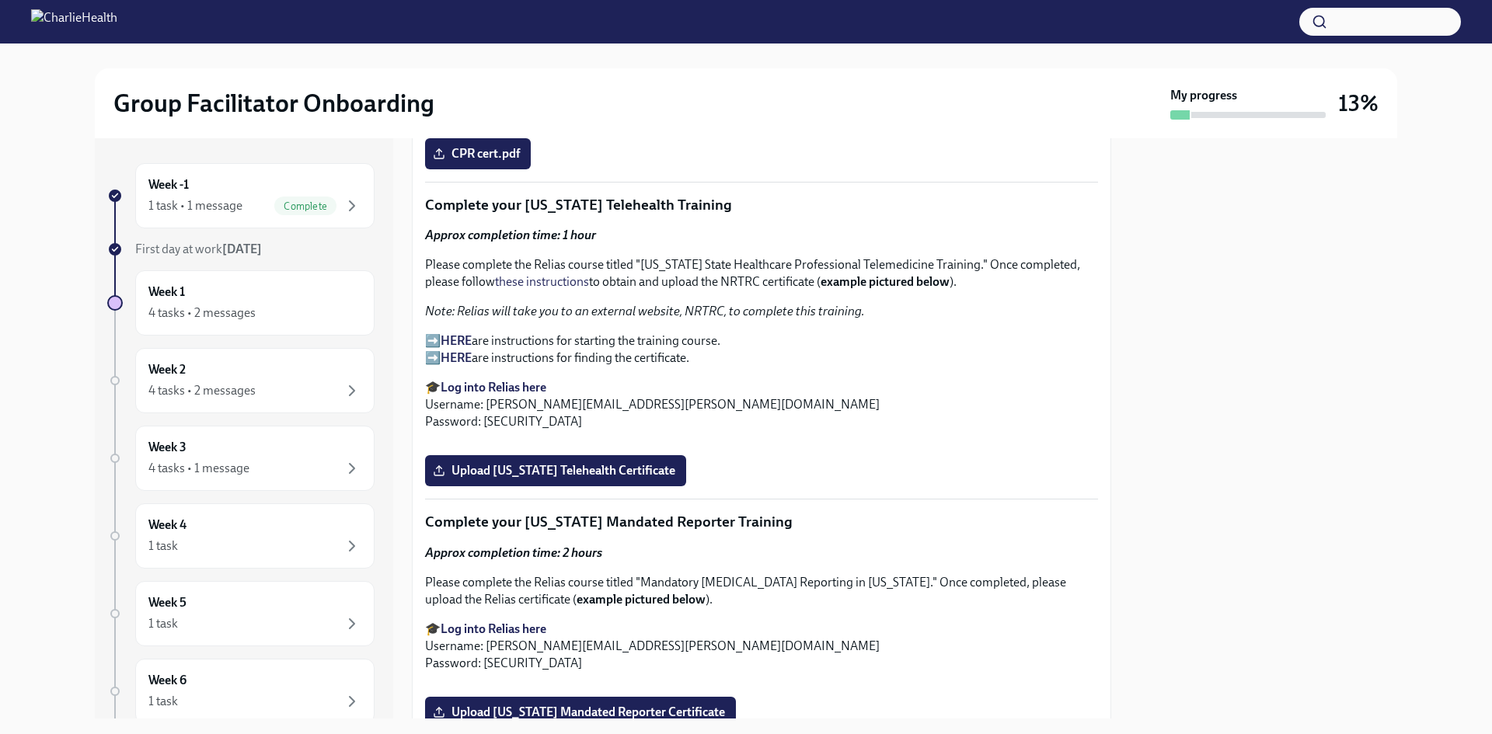
drag, startPoint x: 452, startPoint y: 321, endPoint x: 471, endPoint y: 329, distance: 20.2
click at [456, 322] on div "Approx completion time: 1 hour Please complete the Relias course titled "Washin…" at bounding box center [761, 329] width 673 height 204
click at [463, 333] on strong "HERE" at bounding box center [455, 340] width 31 height 15
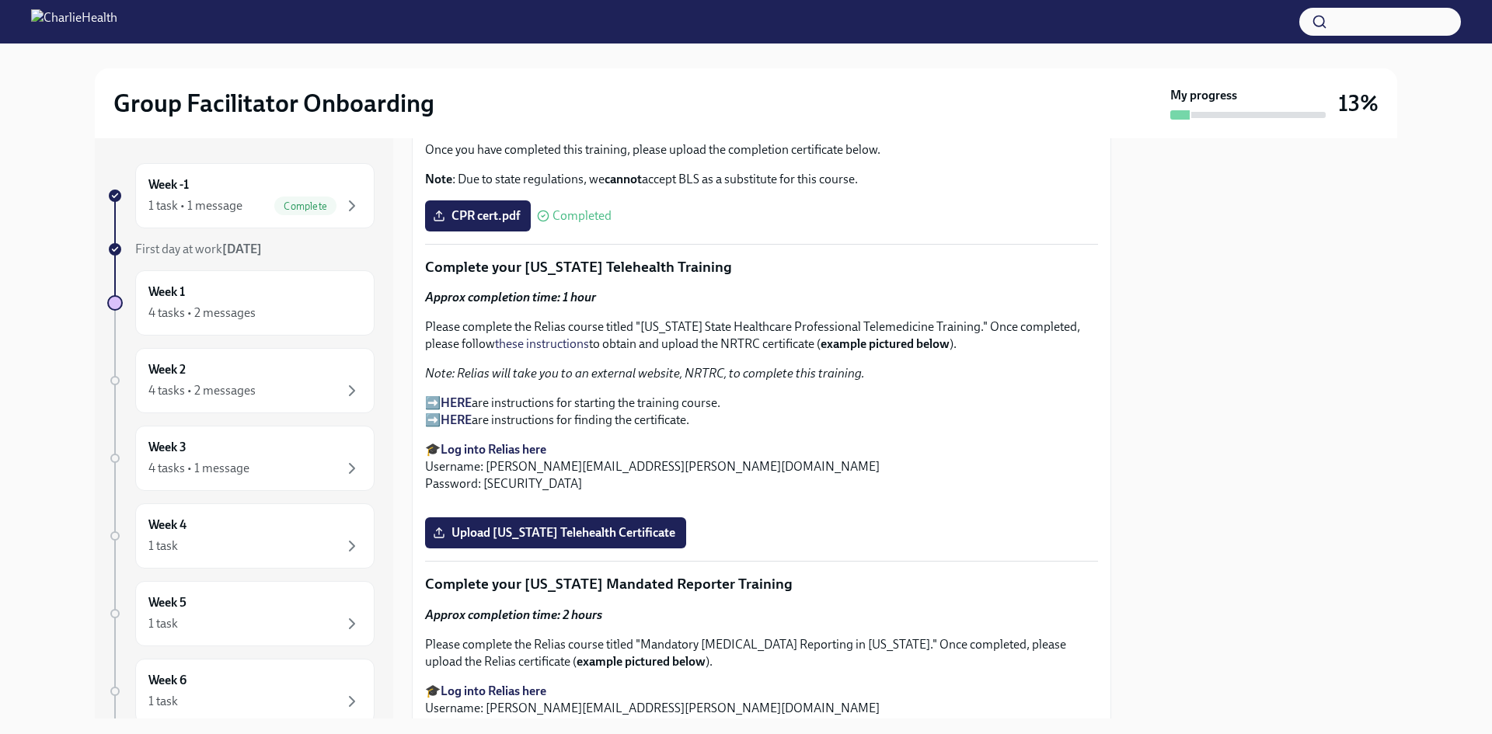
scroll to position [2175, 0]
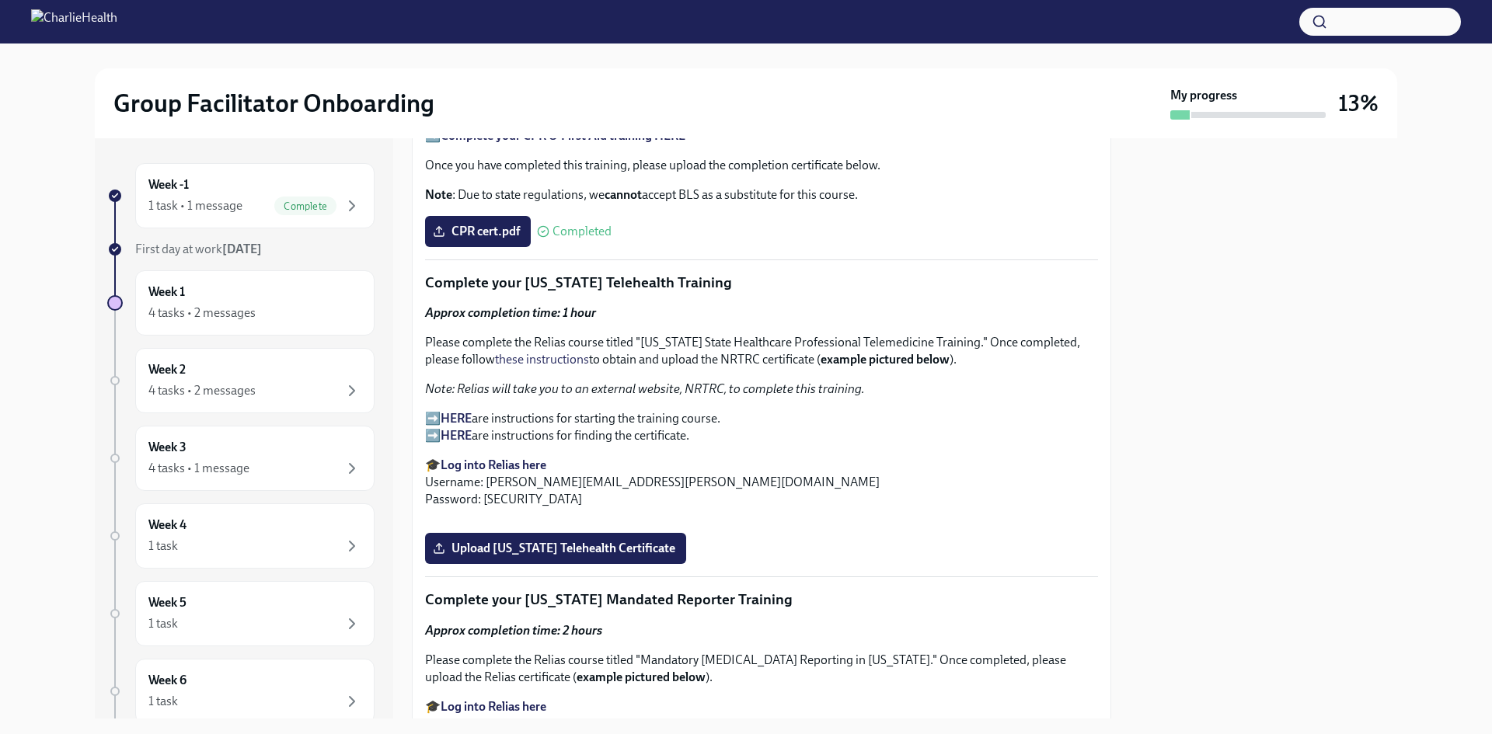
click at [479, 461] on strong "Log into Relias here" at bounding box center [493, 465] width 106 height 15
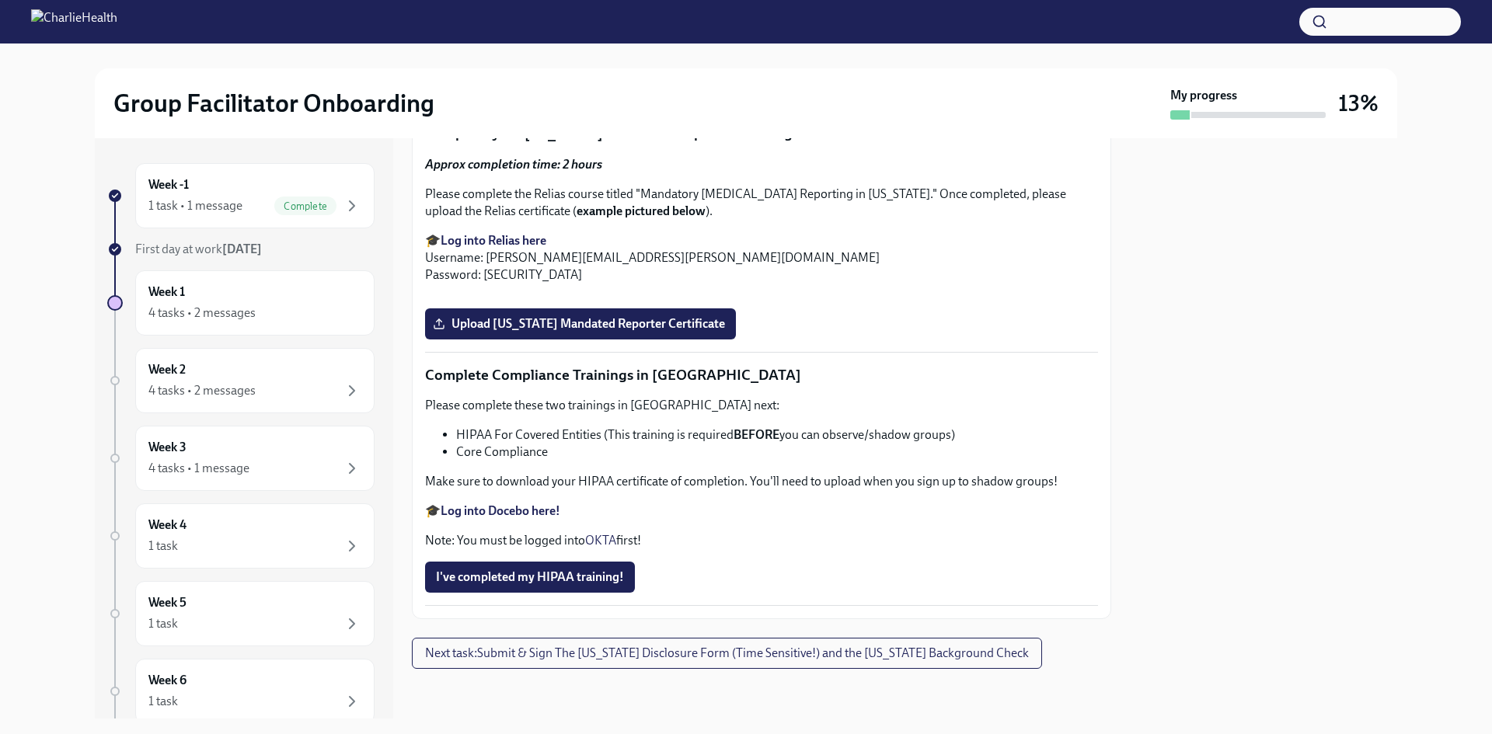
scroll to position [3107, 0]
click at [1414, 404] on div "Week -1 1 task • 1 message Complete First day at work Sep 2nd Week 1 4 tasks • …" at bounding box center [746, 428] width 1442 height 580
click at [932, 220] on p "Please complete the Relias course titled "Mandatory Child Abuse Reporting in Pe…" at bounding box center [761, 203] width 673 height 34
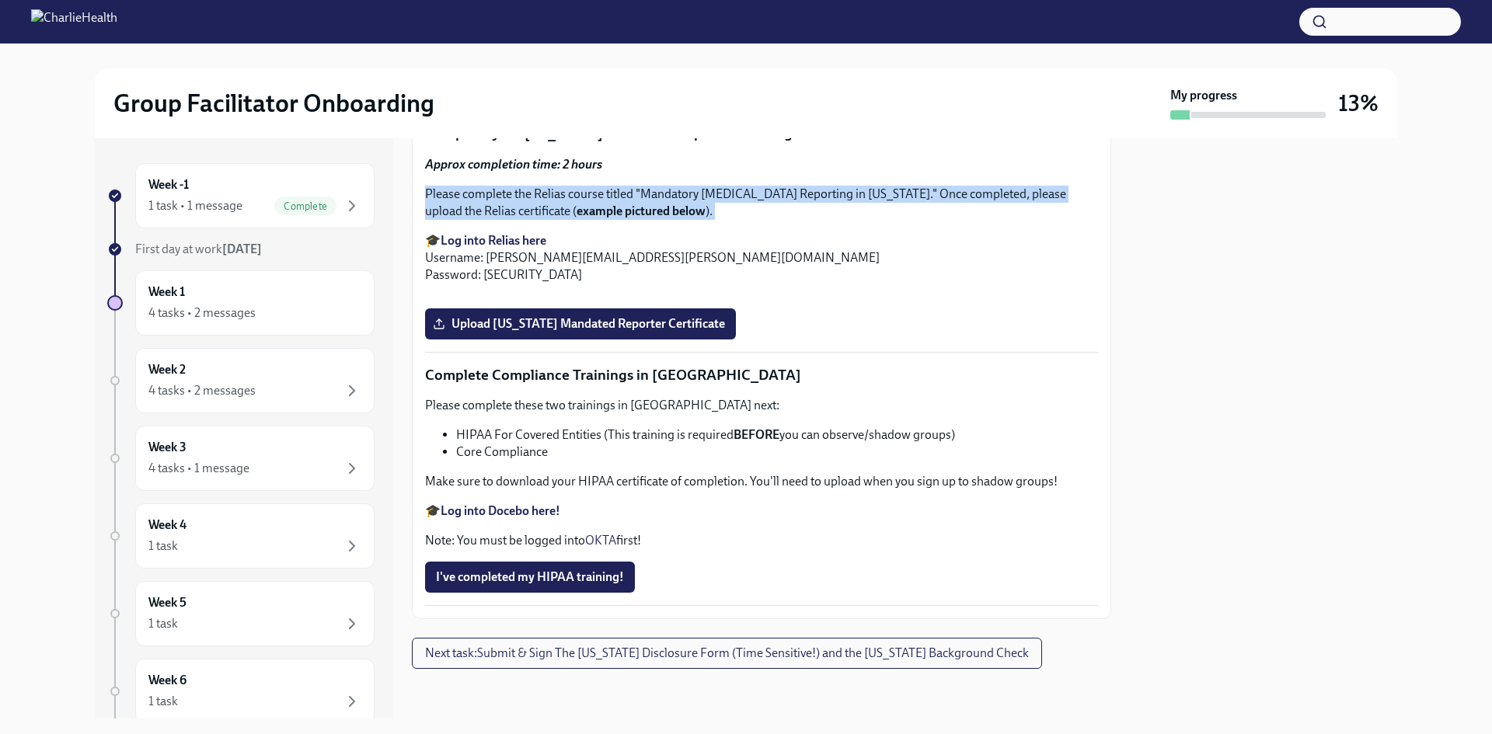
click at [932, 220] on p "Please complete the Relias course titled "Mandatory Child Abuse Reporting in Pe…" at bounding box center [761, 203] width 673 height 34
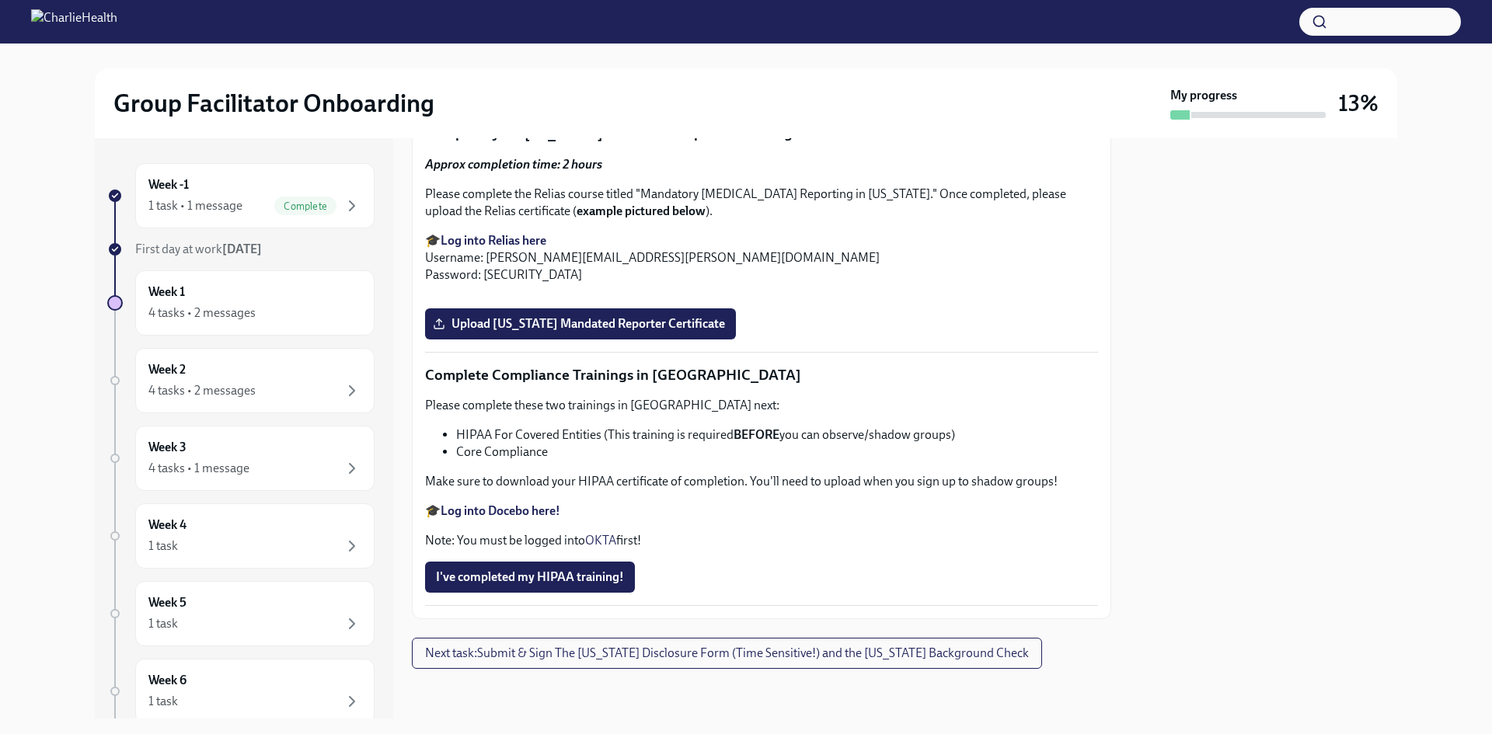
click at [892, 284] on p "🎓 Log into Relias here Username: darcy.hearn@charliehealth.com Password: ch1234" at bounding box center [761, 257] width 673 height 51
drag, startPoint x: 642, startPoint y: 312, endPoint x: 904, endPoint y: 306, distance: 261.9
click at [904, 220] on p "Please complete the Relias course titled "Mandatory Child Abuse Reporting in Pe…" at bounding box center [761, 203] width 673 height 34
copy p "Mandatory Child Abuse Reporting in Pennsylvania"
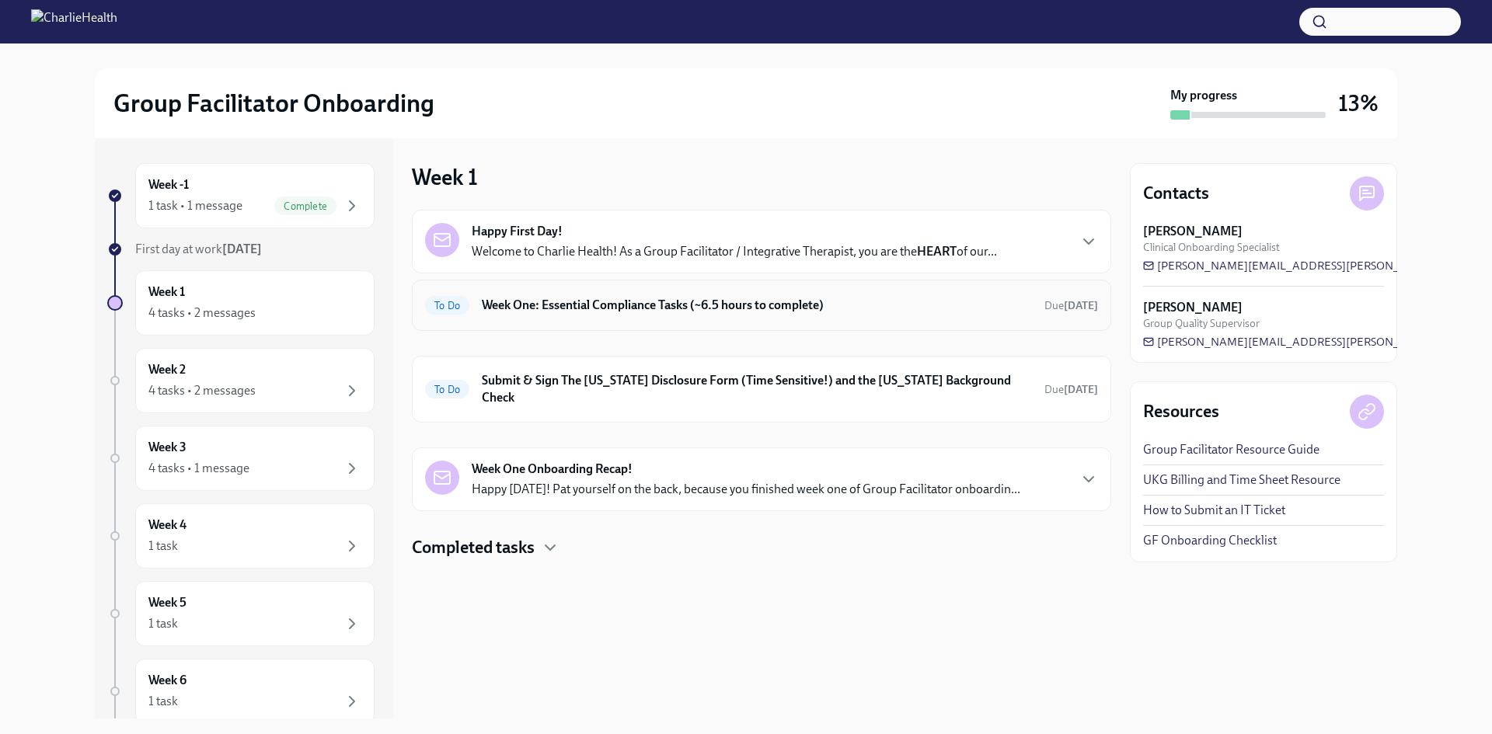
click at [709, 318] on div "To Do Week One: Essential Compliance Tasks (~6.5 hours to complete) Due [DATE]" at bounding box center [761, 305] width 699 height 51
click at [932, 238] on div "Happy First Day! Welcome to Charlie Health! As a Group Facilitator / Integrativ…" at bounding box center [734, 241] width 525 height 37
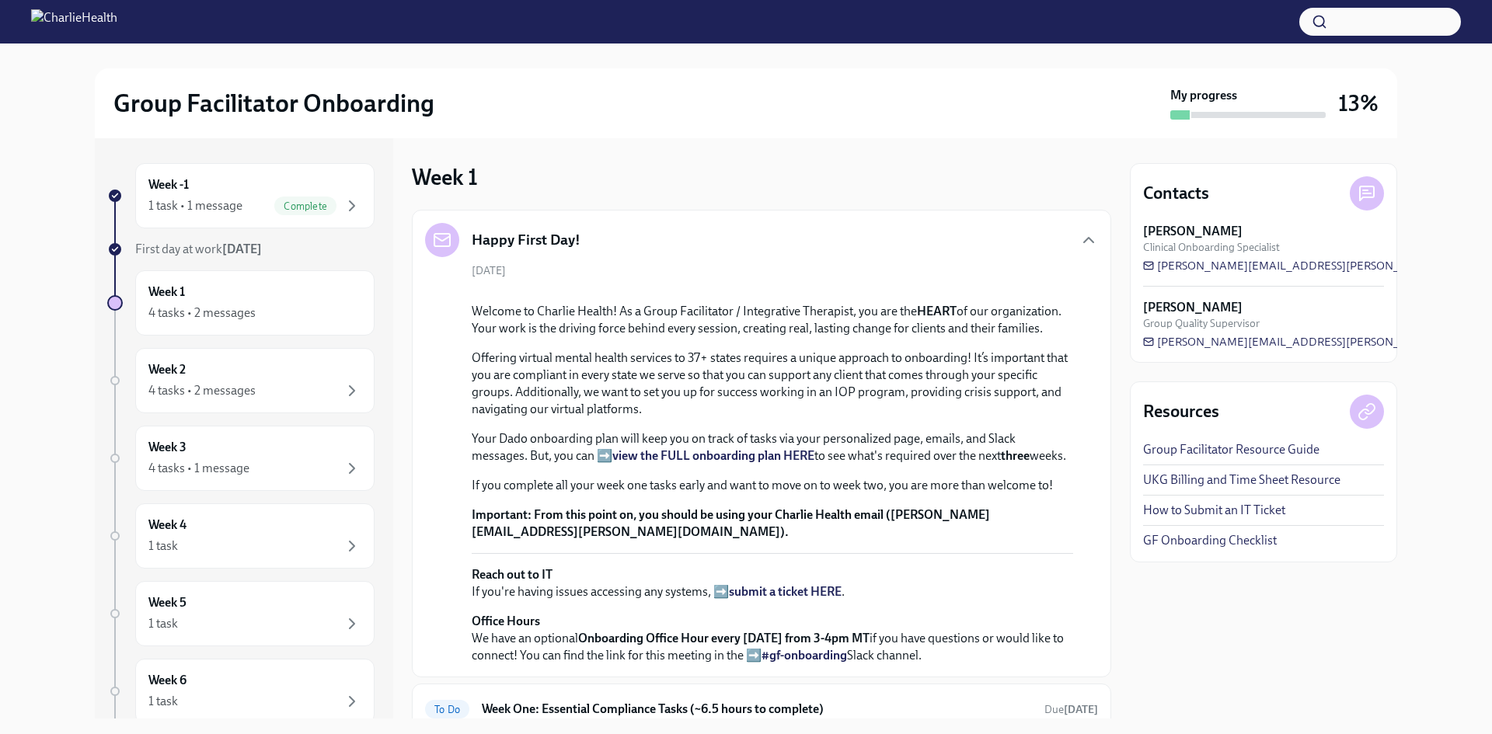
click at [930, 242] on div "Happy First Day!" at bounding box center [761, 240] width 673 height 34
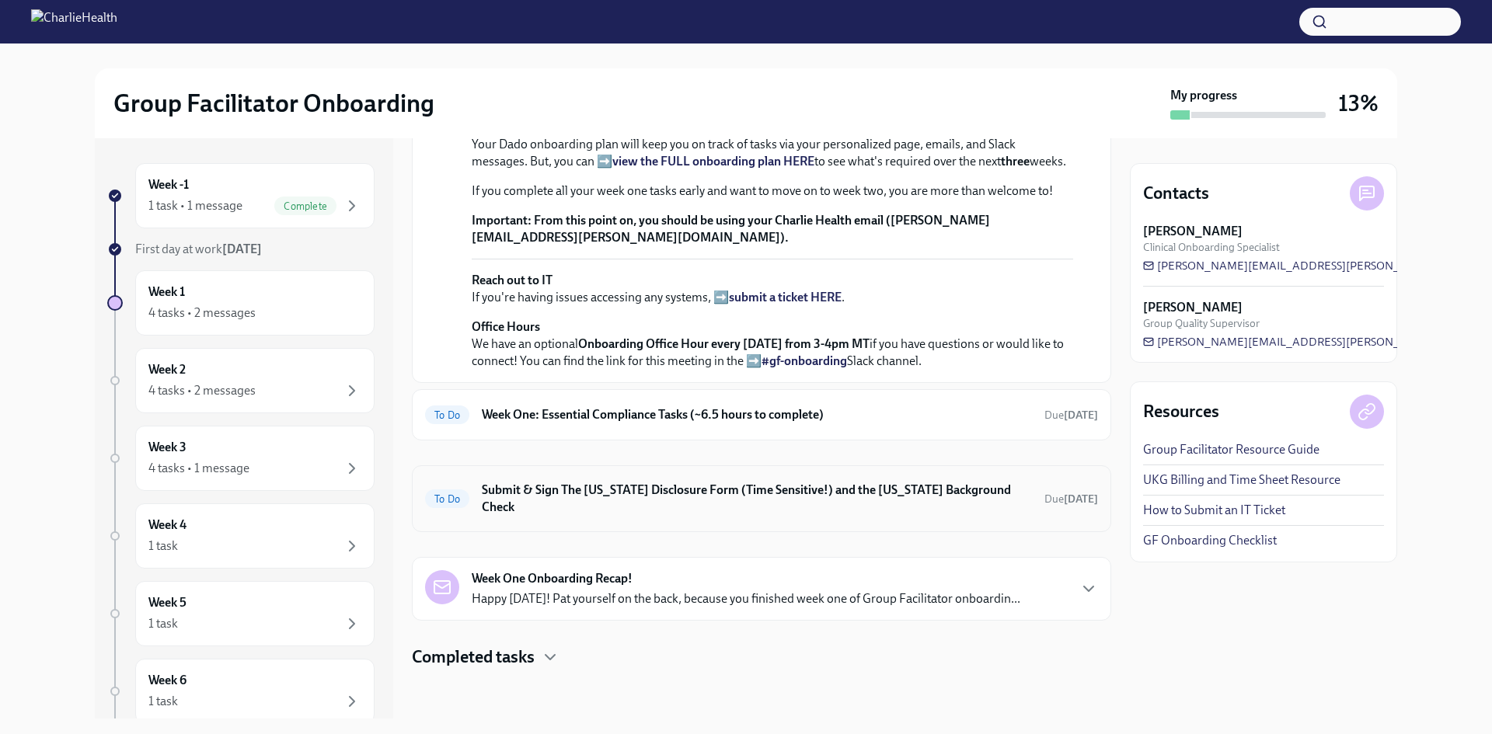
scroll to position [562, 0]
click at [603, 423] on h6 "Week One: Essential Compliance Tasks (~6.5 hours to complete)" at bounding box center [757, 414] width 550 height 17
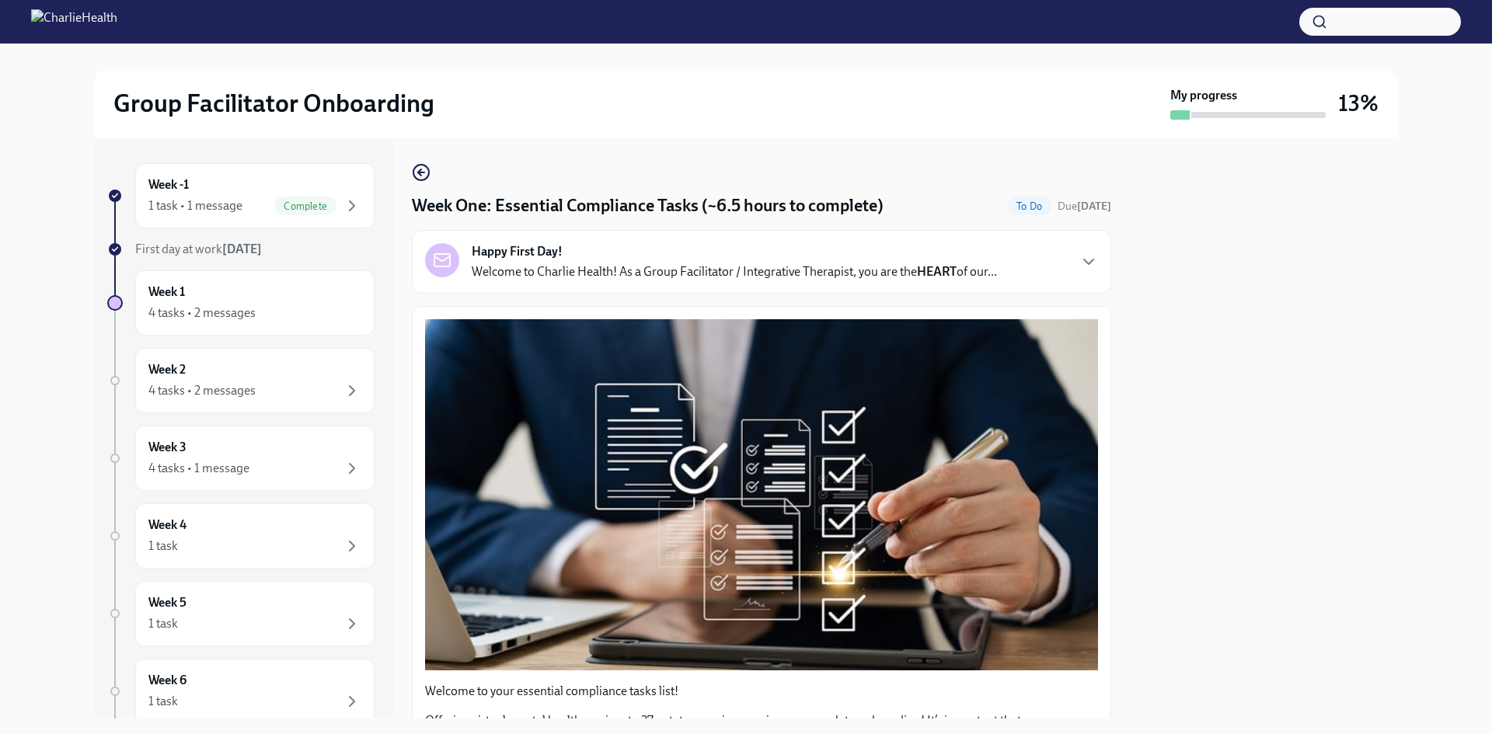
click at [566, 233] on div "Happy First Day! Welcome to Charlie Health! As a Group Facilitator / Integrativ…" at bounding box center [761, 262] width 699 height 64
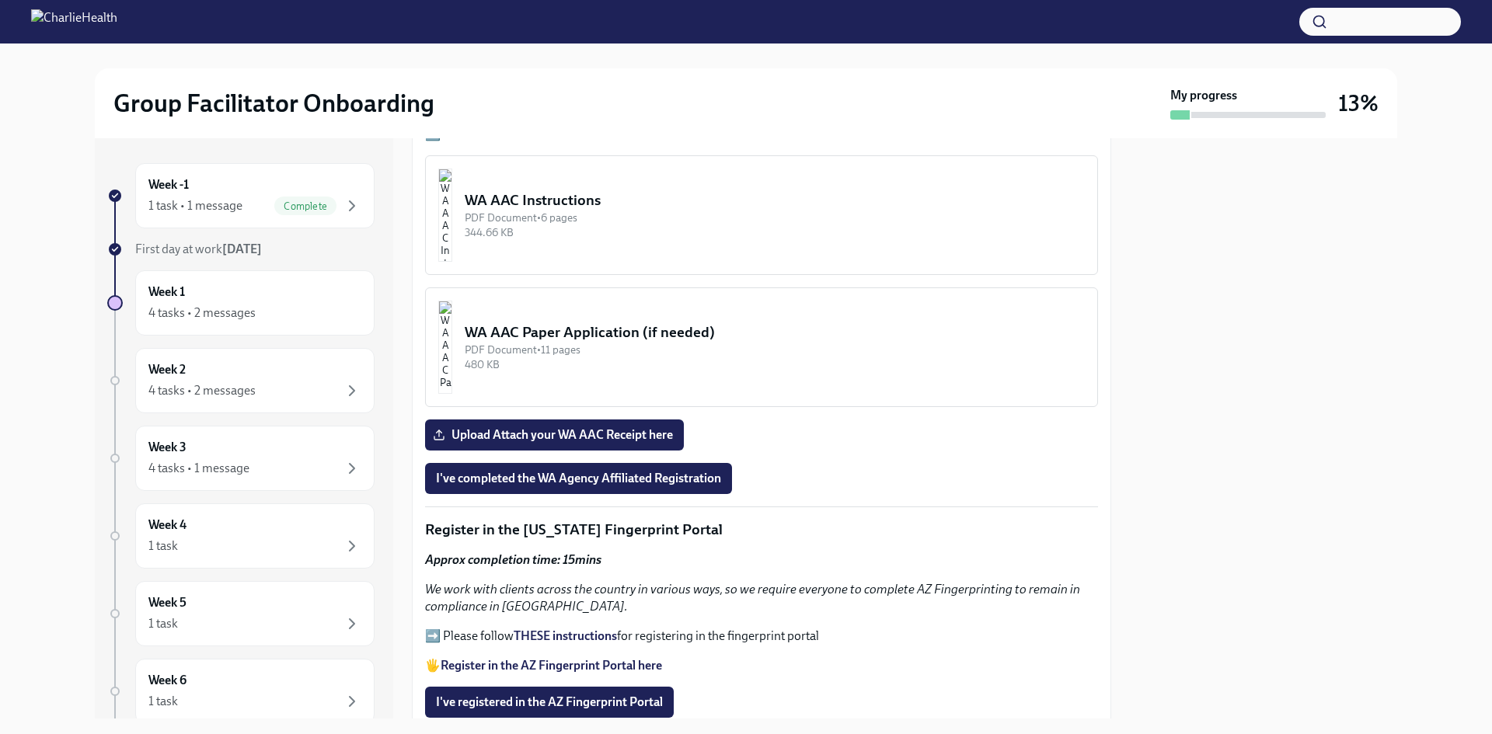
scroll to position [1709, 0]
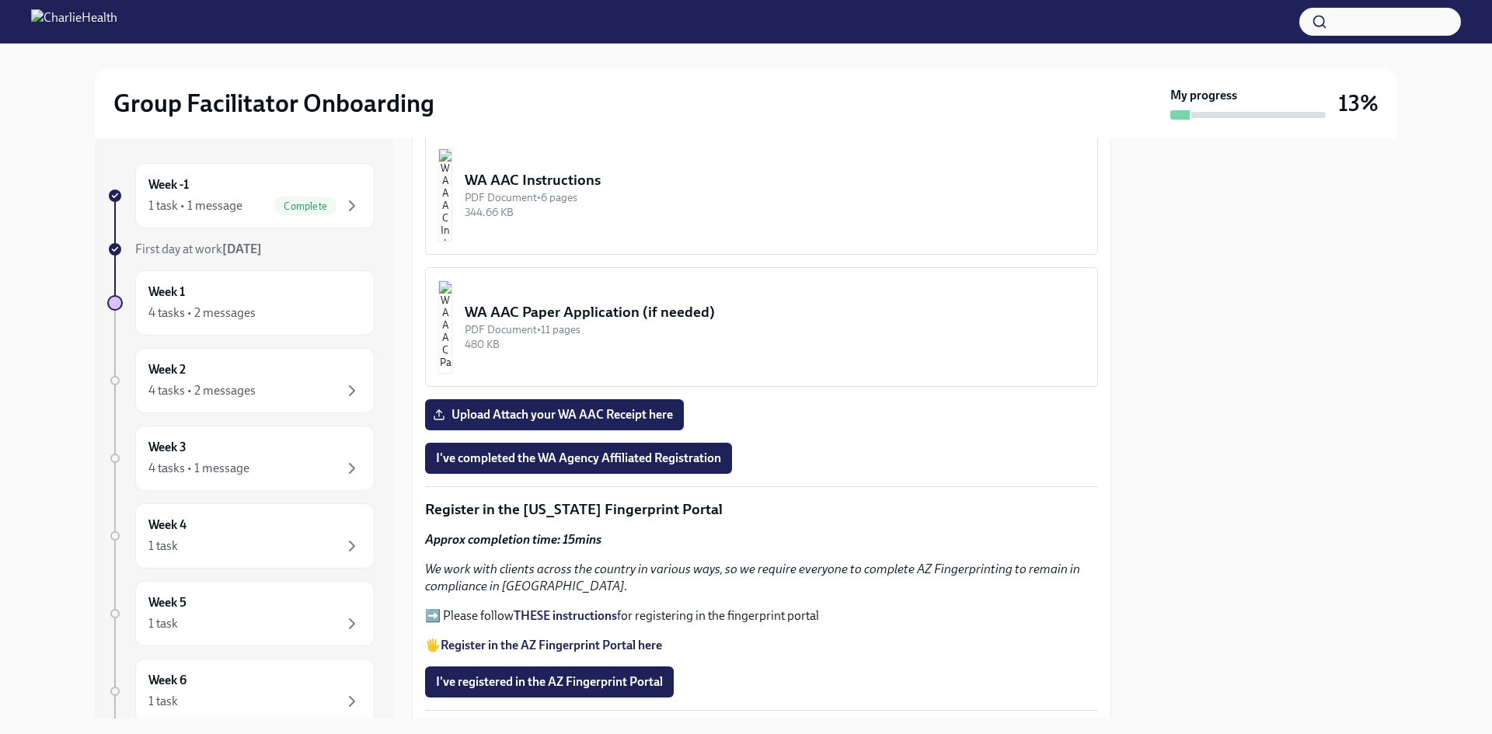
click at [255, 228] on div "Week -1 1 task • 1 message Complete First day at work [DATE] Week 1 4 tasks • 2…" at bounding box center [240, 489] width 267 height 653
click at [250, 206] on div "1 task • 1 message Complete" at bounding box center [254, 206] width 213 height 19
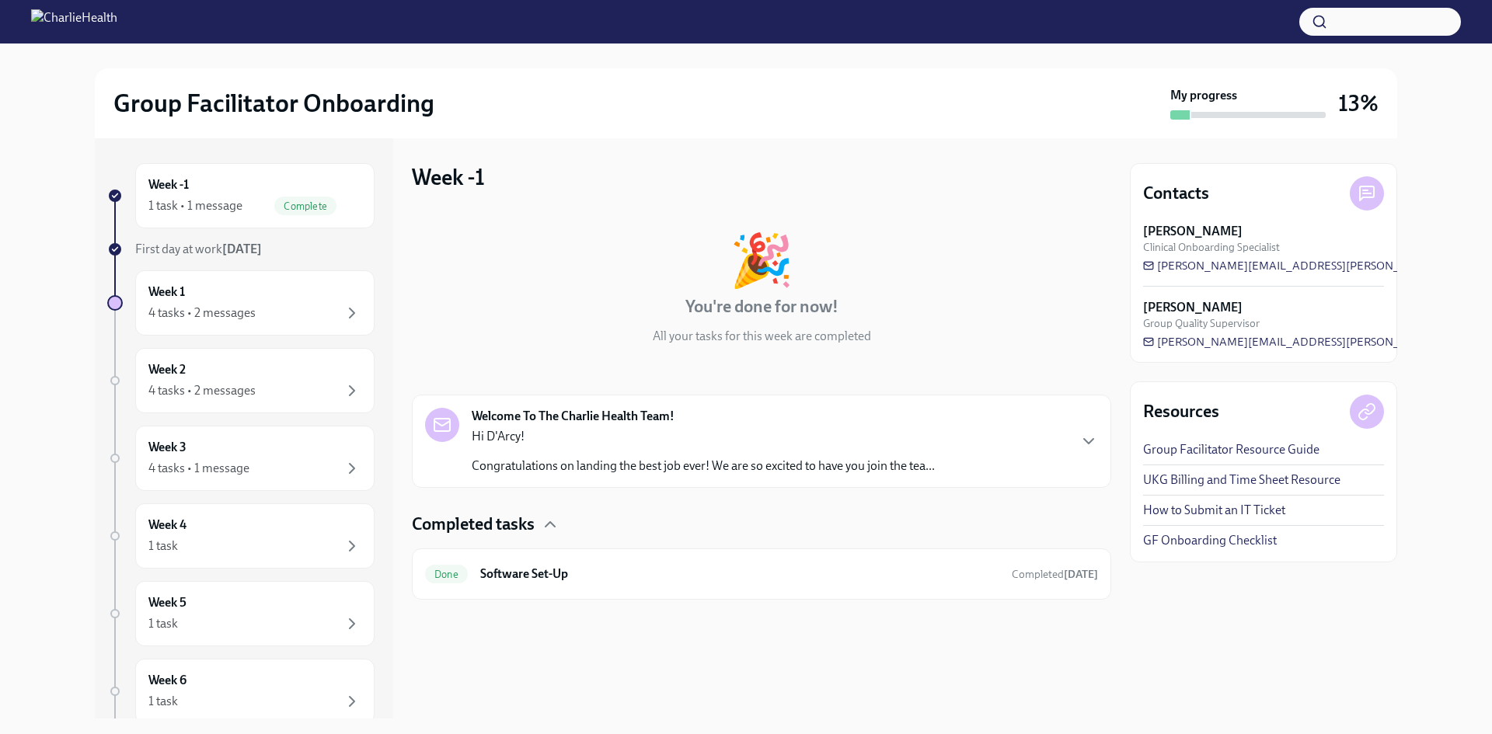
click at [803, 423] on div "Welcome To The Charlie Health Team! Hi D'Arcy! Congratulations on landing the b…" at bounding box center [703, 441] width 463 height 67
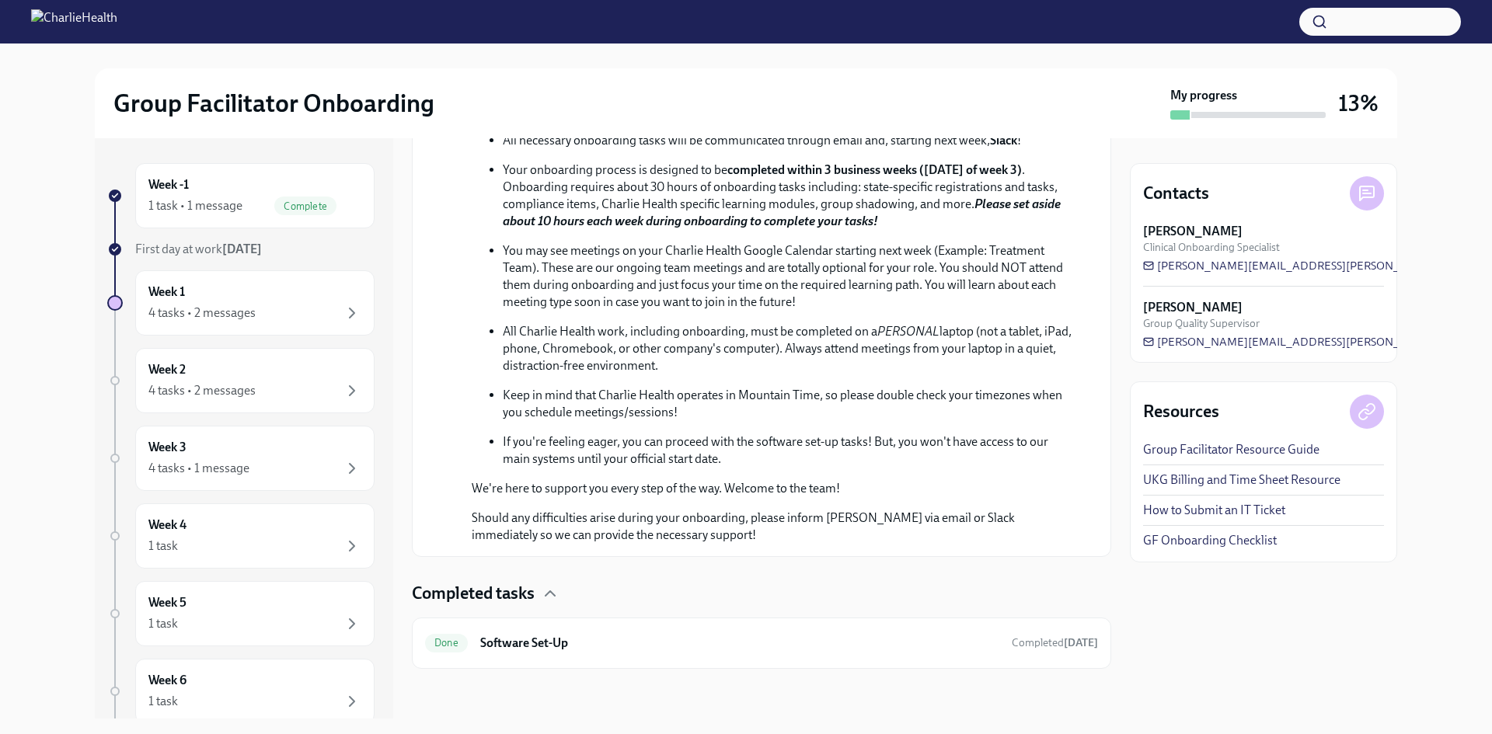
scroll to position [676, 0]
click at [902, 658] on div "Done Software Set-Up Completed [DATE]" at bounding box center [761, 643] width 699 height 51
click at [901, 637] on h6 "Software Set-Up" at bounding box center [739, 643] width 519 height 17
